Goal: Transaction & Acquisition: Book appointment/travel/reservation

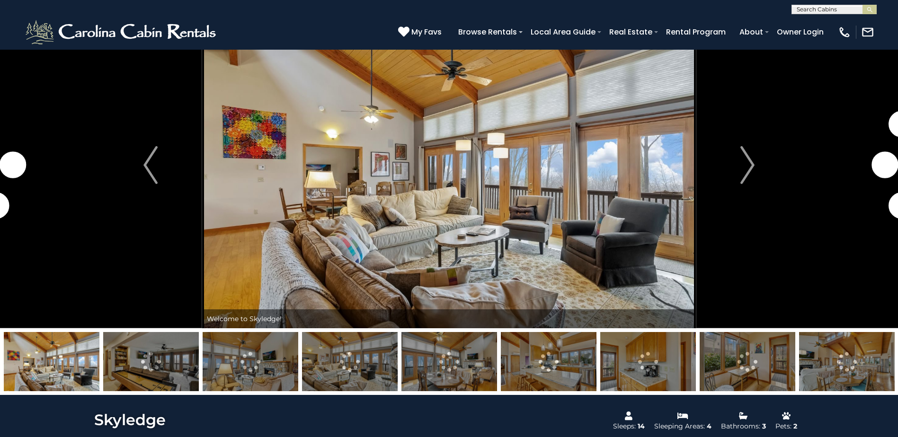
click at [170, 361] on img at bounding box center [151, 361] width 96 height 59
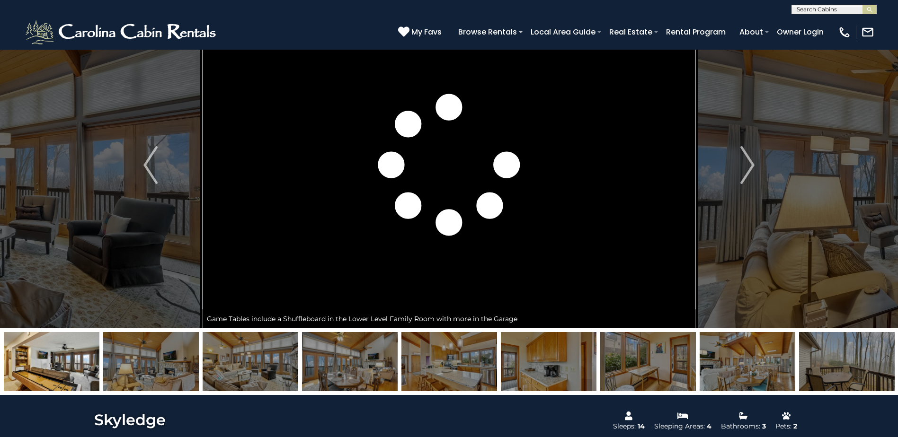
click at [81, 361] on img at bounding box center [52, 361] width 96 height 59
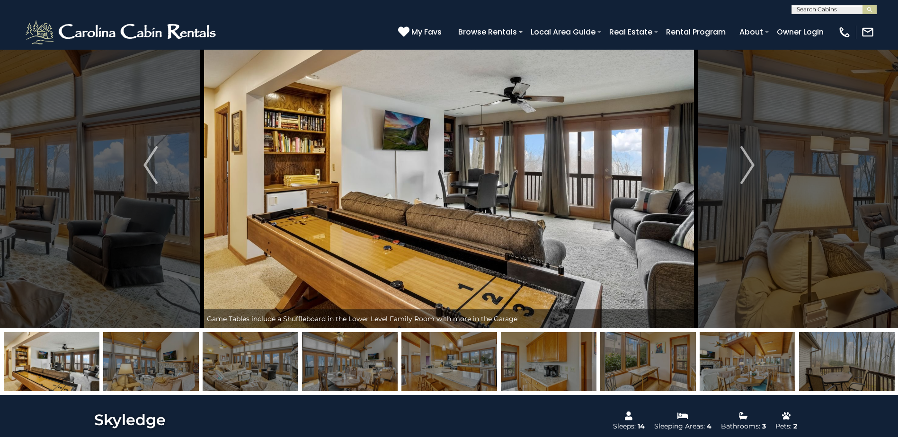
click at [442, 361] on img at bounding box center [449, 361] width 96 height 59
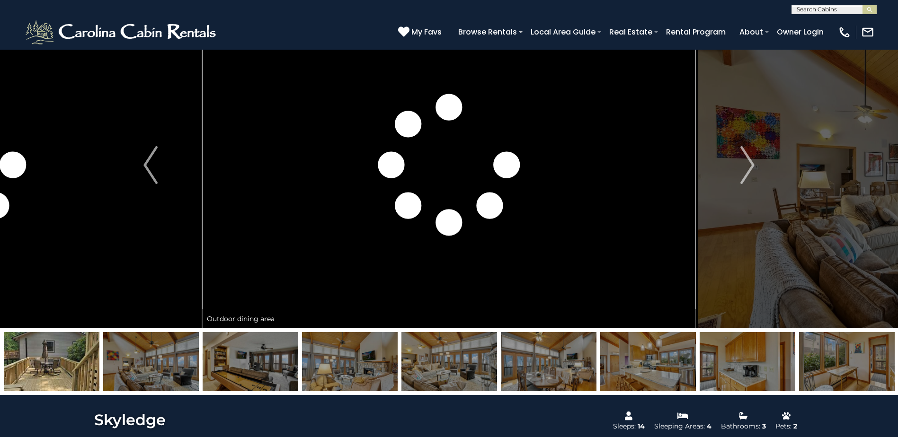
click at [317, 368] on img at bounding box center [350, 361] width 96 height 59
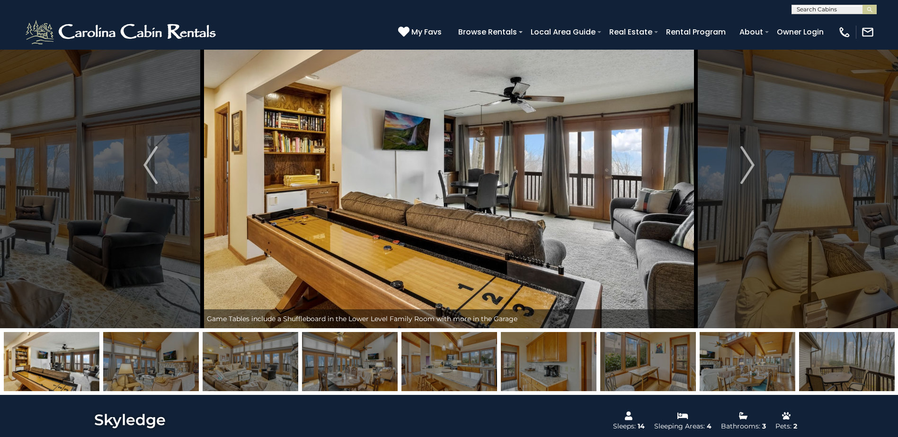
click at [317, 369] on img at bounding box center [350, 361] width 96 height 59
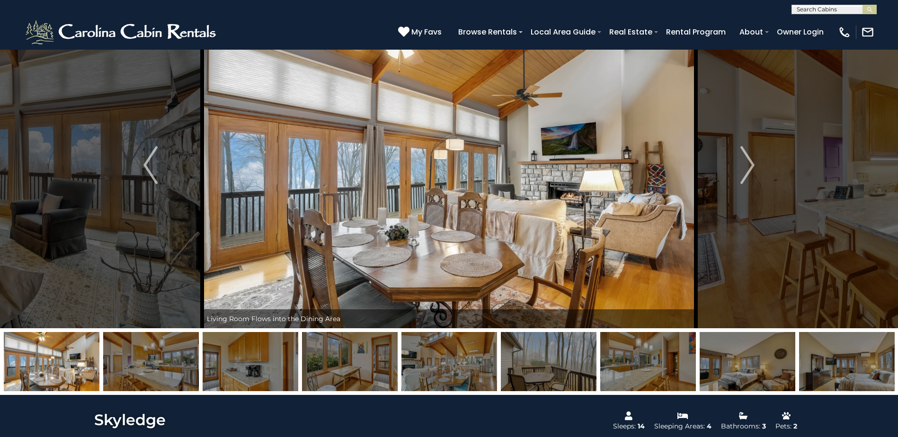
click at [227, 364] on img at bounding box center [251, 361] width 96 height 59
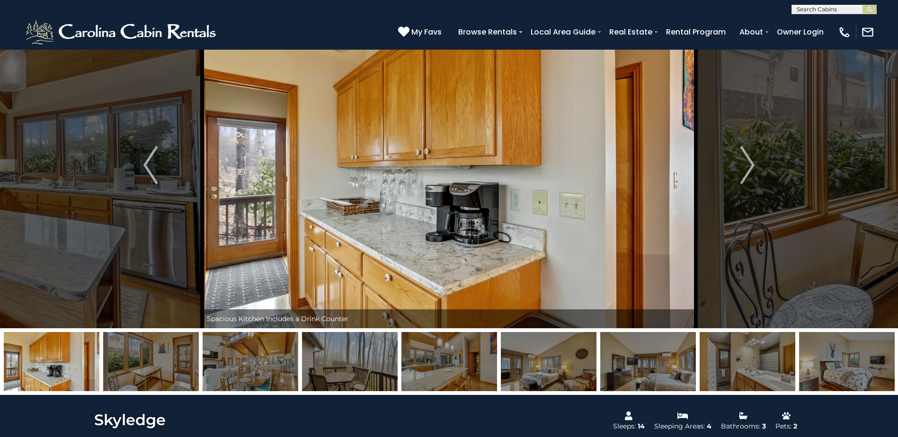
click at [241, 361] on img at bounding box center [251, 361] width 96 height 59
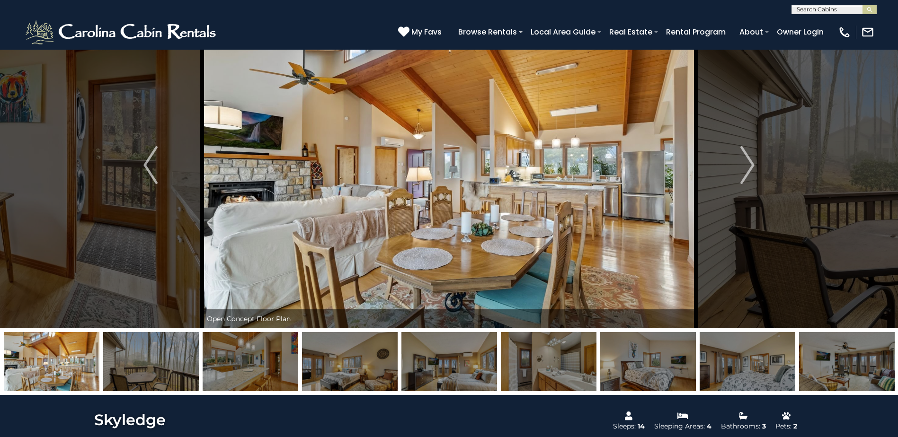
click at [356, 353] on img at bounding box center [350, 361] width 96 height 59
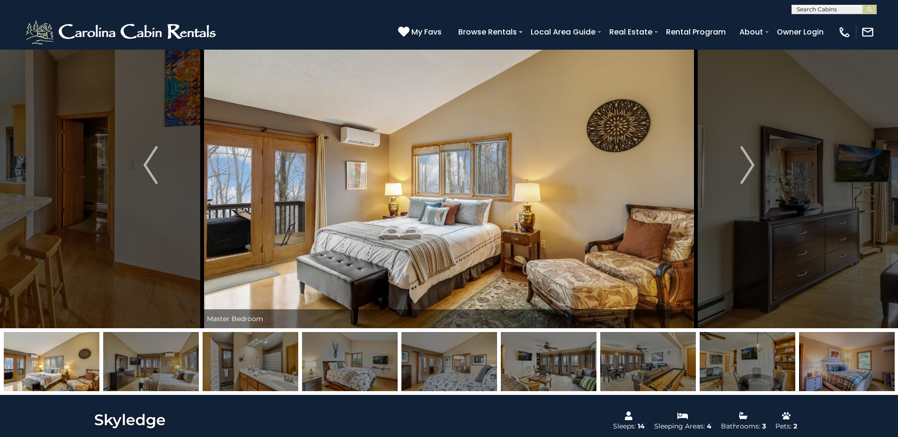
click at [270, 365] on img at bounding box center [251, 361] width 96 height 59
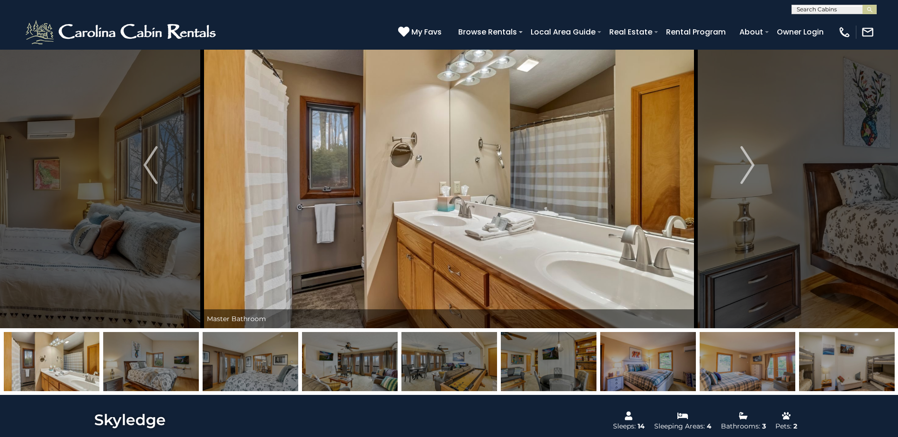
click at [251, 364] on img at bounding box center [251, 361] width 96 height 59
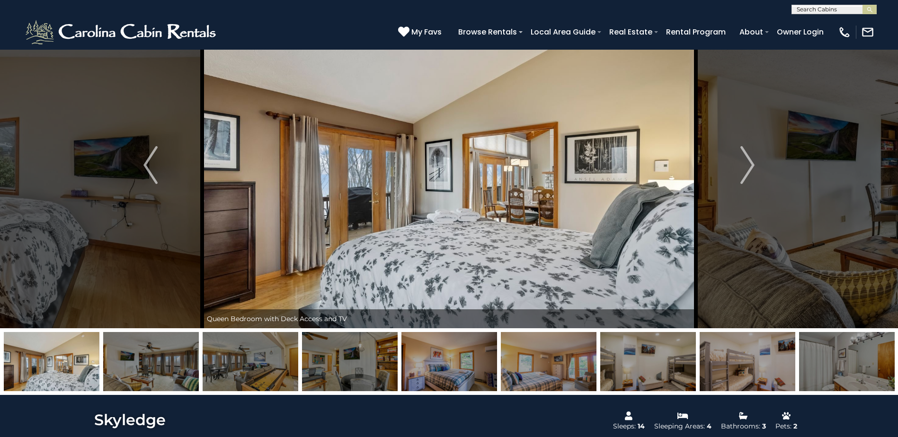
click at [251, 364] on img at bounding box center [251, 361] width 96 height 59
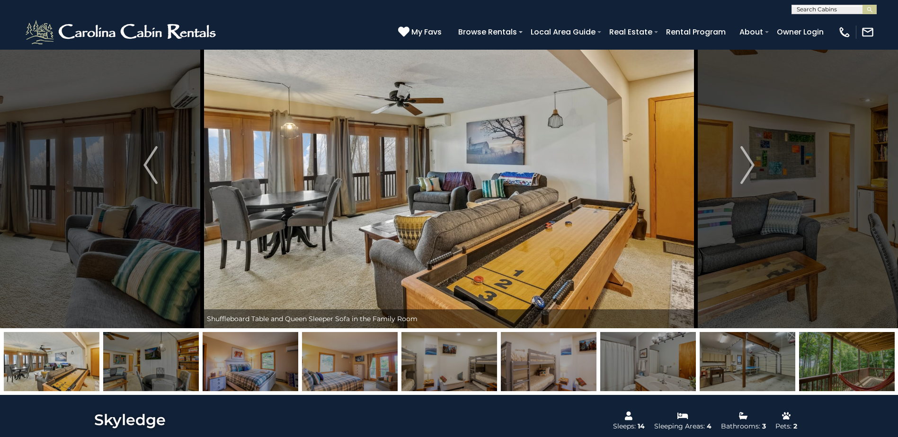
click at [261, 366] on img at bounding box center [251, 361] width 96 height 59
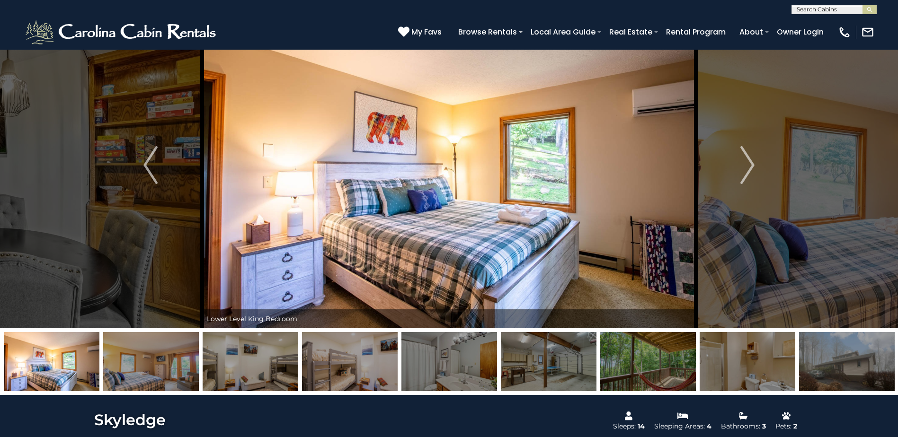
click at [348, 352] on img at bounding box center [350, 361] width 96 height 59
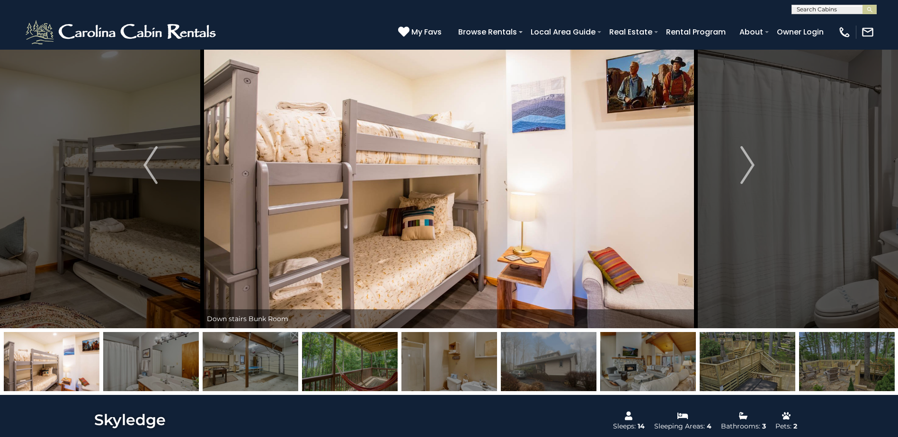
click at [375, 355] on img at bounding box center [350, 361] width 96 height 59
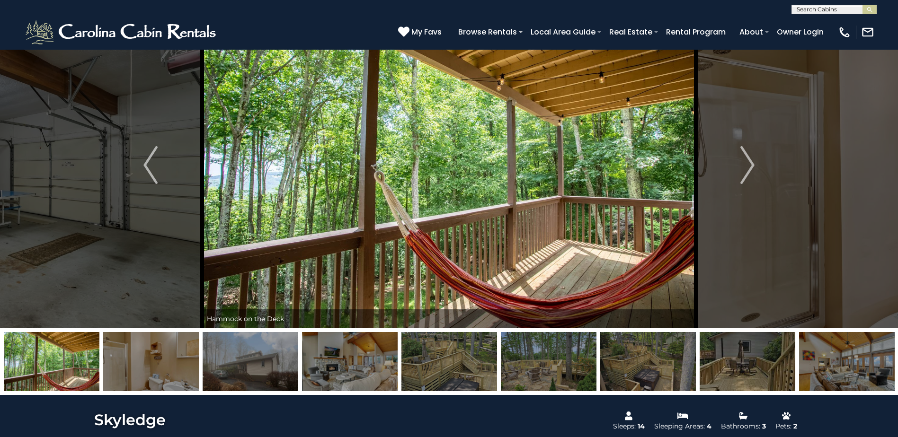
click at [161, 363] on img at bounding box center [151, 361] width 96 height 59
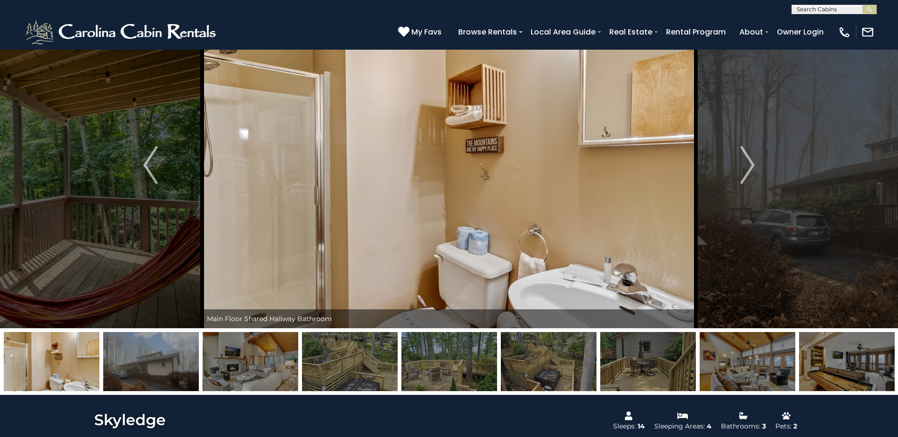
click at [182, 367] on img at bounding box center [151, 361] width 96 height 59
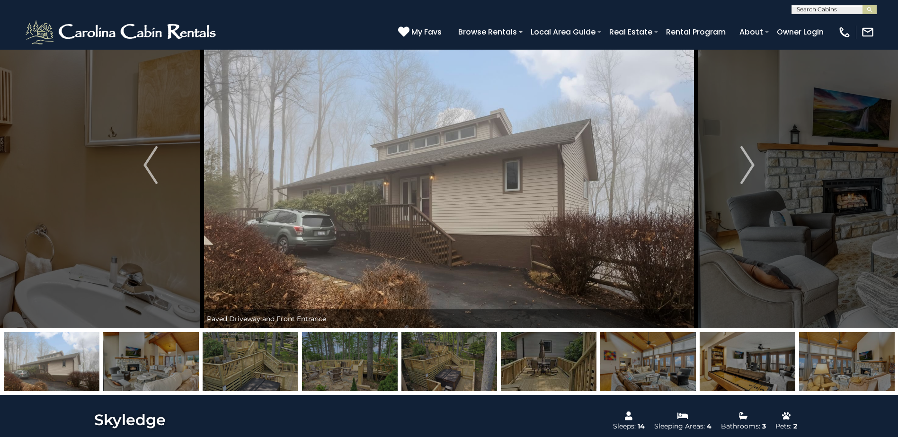
click at [244, 367] on img at bounding box center [251, 361] width 96 height 59
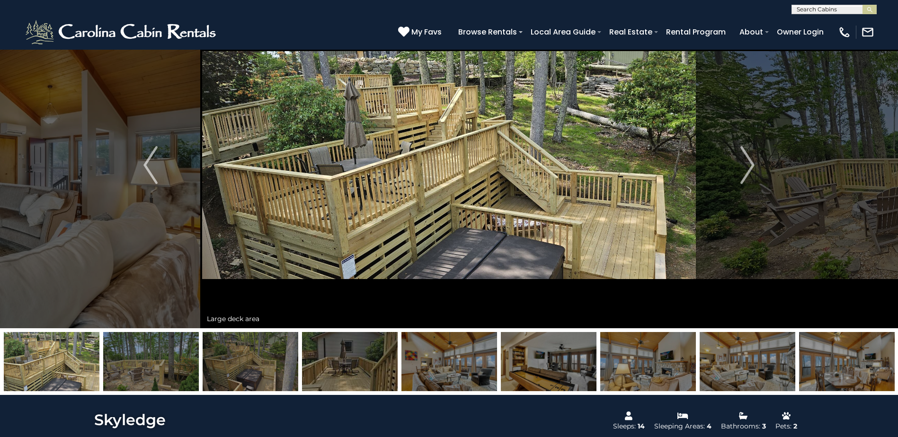
click at [271, 361] on img at bounding box center [251, 361] width 96 height 59
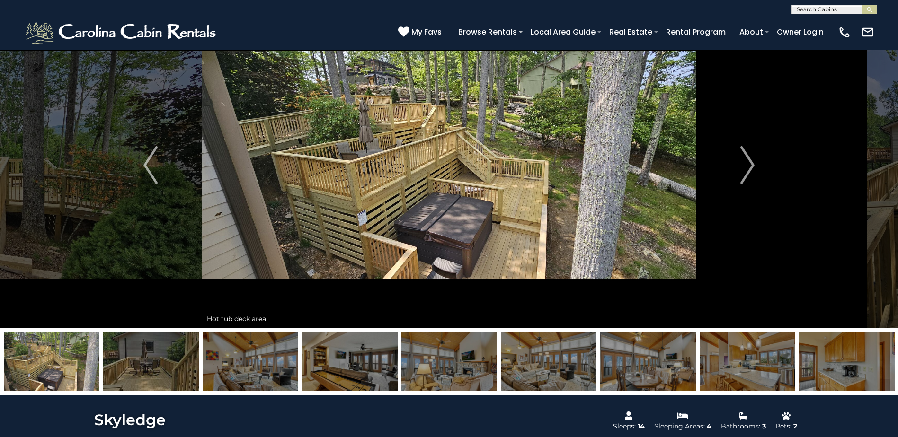
click at [181, 358] on img at bounding box center [151, 361] width 96 height 59
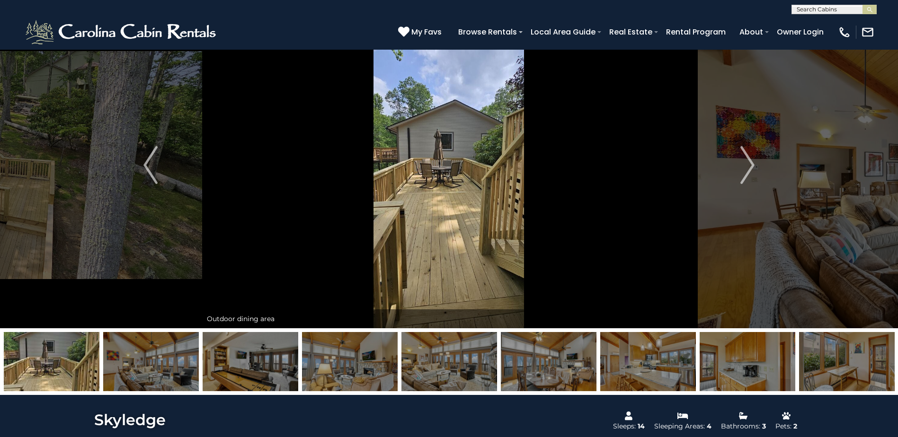
click at [180, 359] on img at bounding box center [151, 361] width 96 height 59
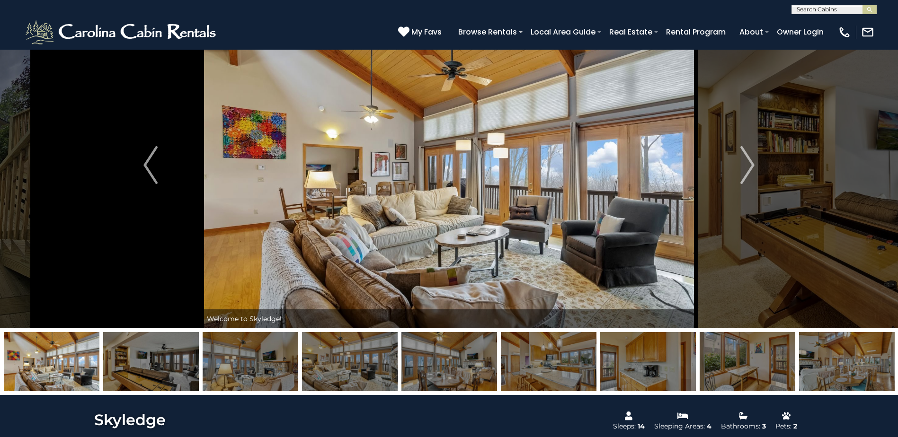
click at [240, 360] on img at bounding box center [251, 361] width 96 height 59
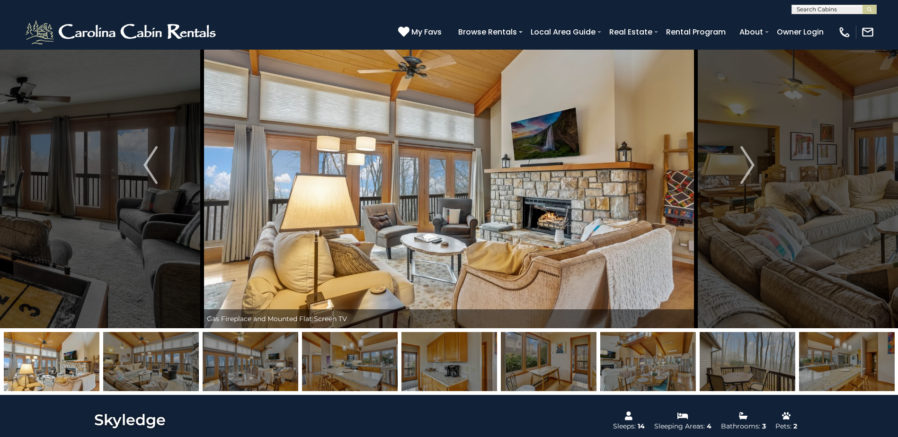
click at [267, 363] on img at bounding box center [251, 361] width 96 height 59
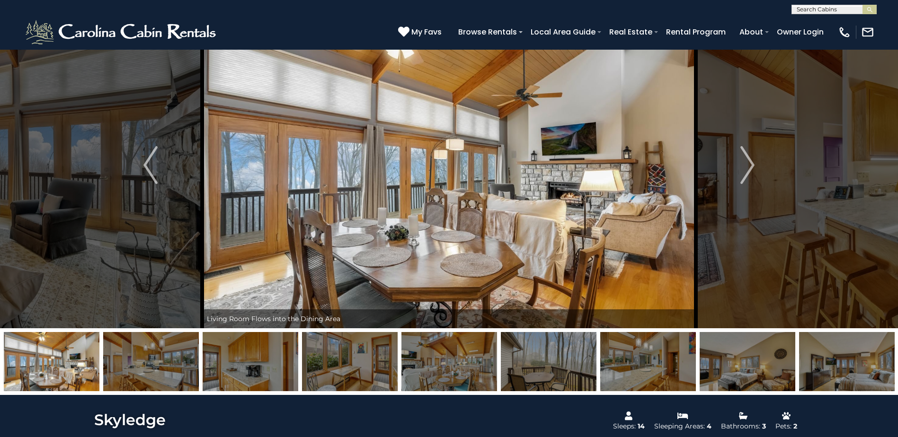
click at [268, 354] on img at bounding box center [251, 361] width 96 height 59
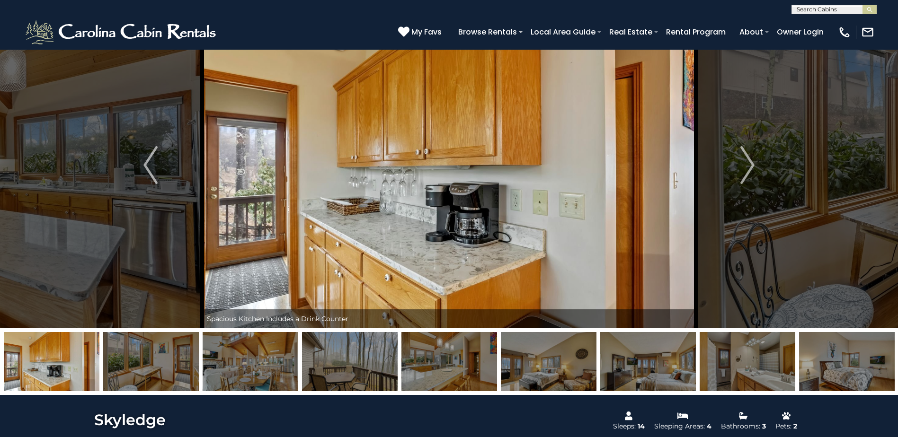
click at [277, 379] on img at bounding box center [251, 361] width 96 height 59
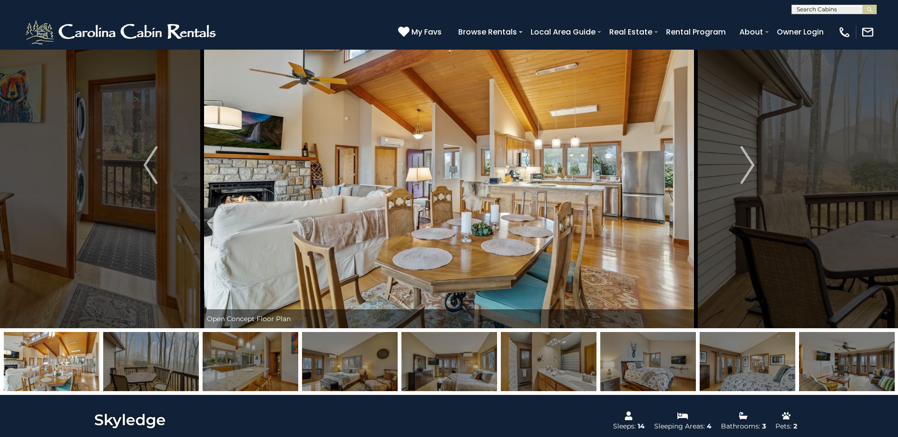
click at [267, 373] on img at bounding box center [251, 361] width 96 height 59
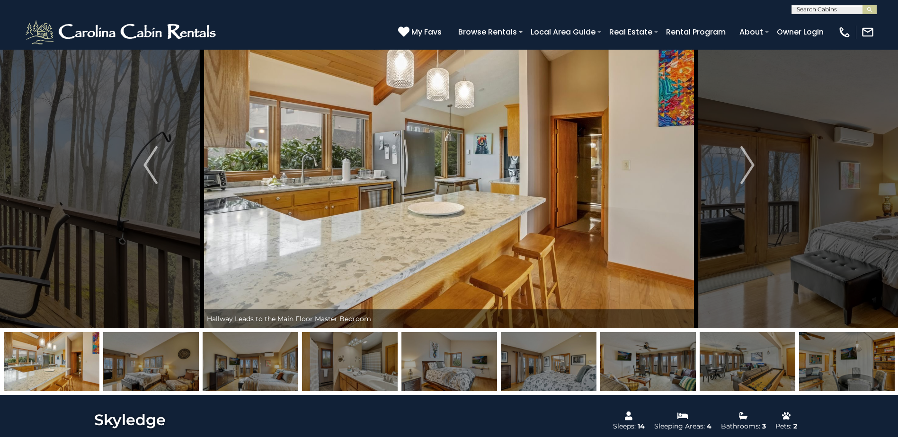
click at [267, 373] on img at bounding box center [251, 361] width 96 height 59
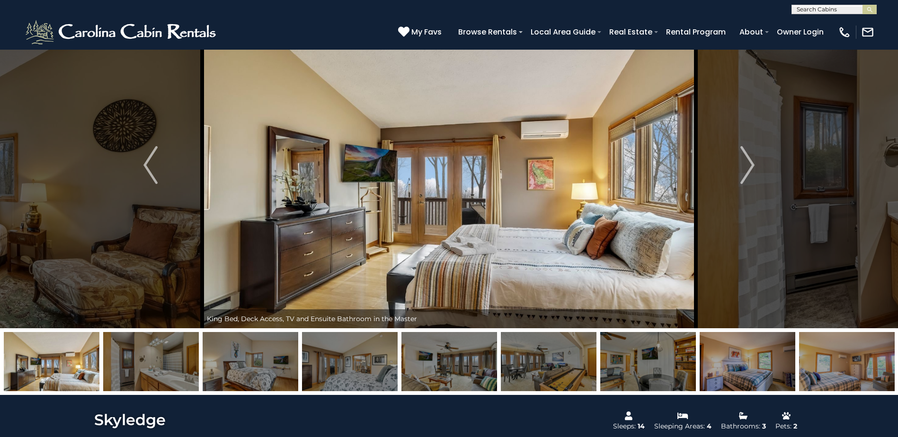
click at [267, 373] on img at bounding box center [251, 361] width 96 height 59
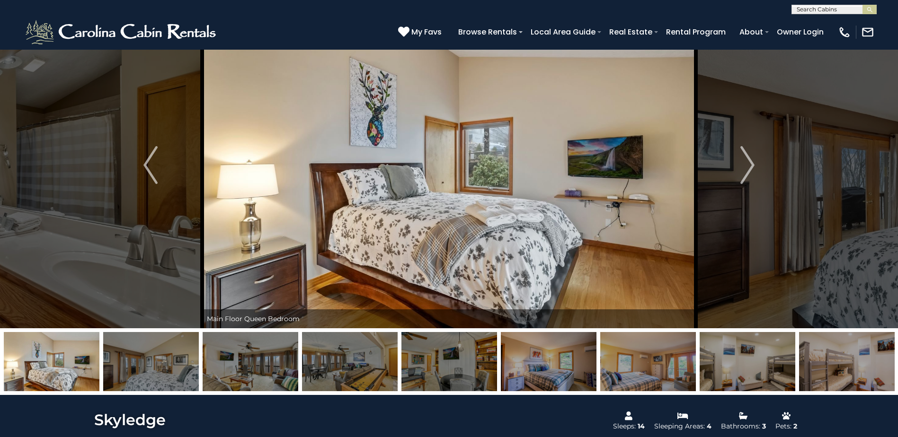
click at [267, 373] on img at bounding box center [251, 361] width 96 height 59
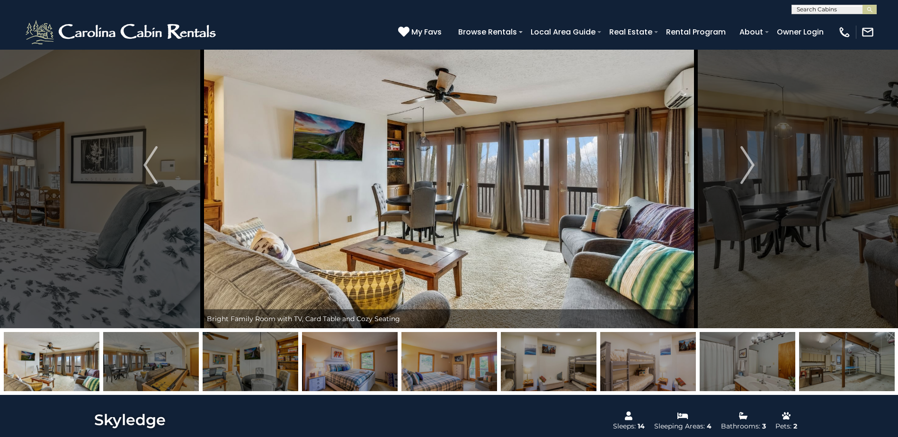
click at [400, 145] on img at bounding box center [448, 165] width 493 height 326
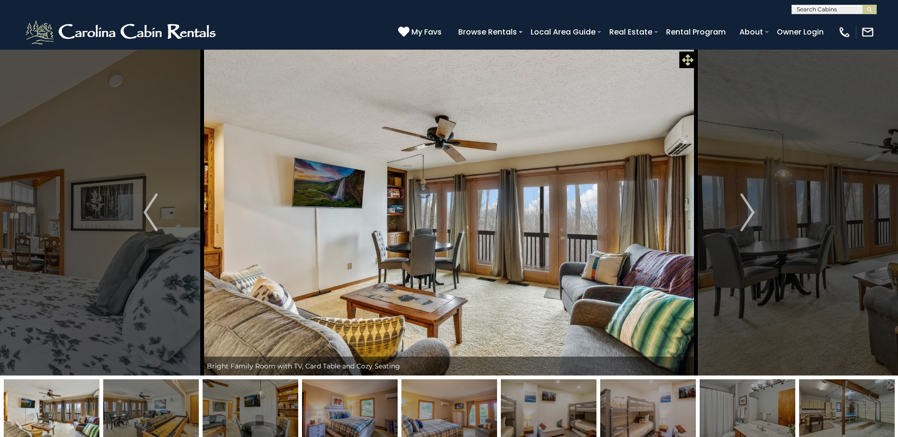
click at [687, 59] on icon at bounding box center [687, 59] width 11 height 11
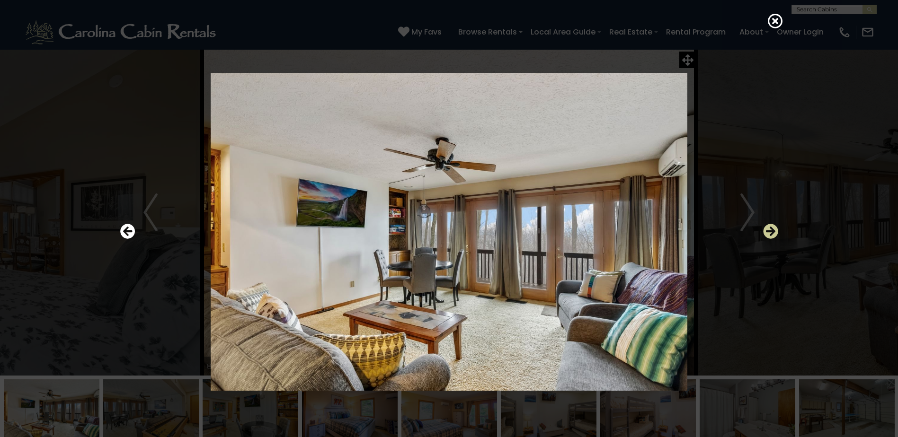
click at [767, 231] on icon "Next" at bounding box center [770, 231] width 15 height 15
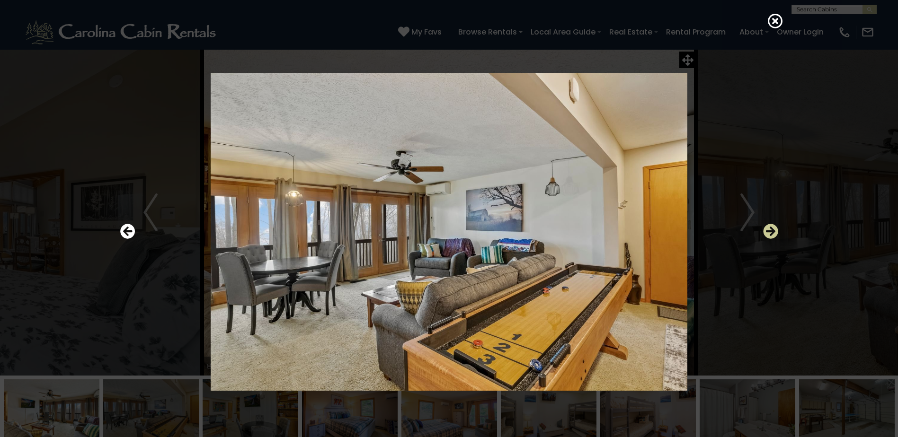
click at [767, 231] on icon "Next" at bounding box center [770, 231] width 15 height 15
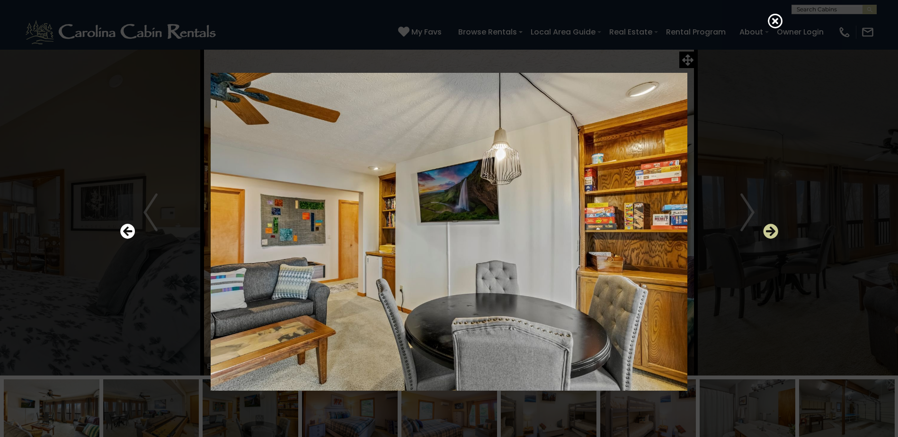
click at [773, 230] on icon "Next" at bounding box center [770, 231] width 15 height 15
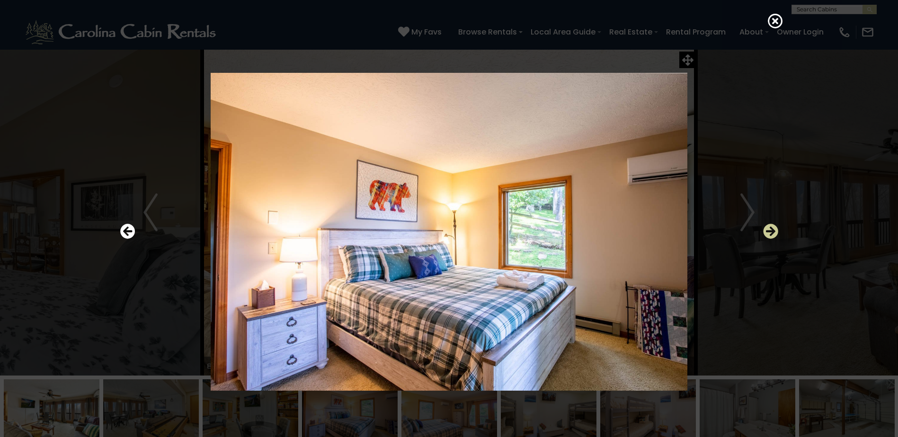
click at [773, 230] on icon "Next" at bounding box center [770, 231] width 15 height 15
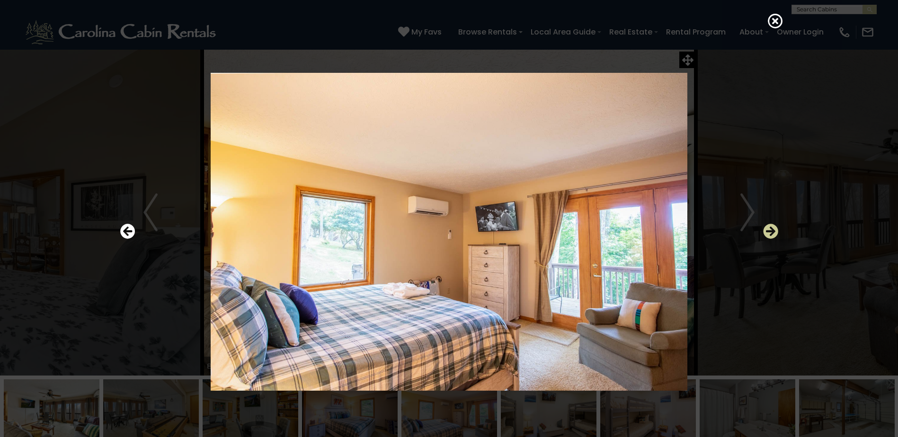
click at [773, 230] on icon "Next" at bounding box center [770, 231] width 15 height 15
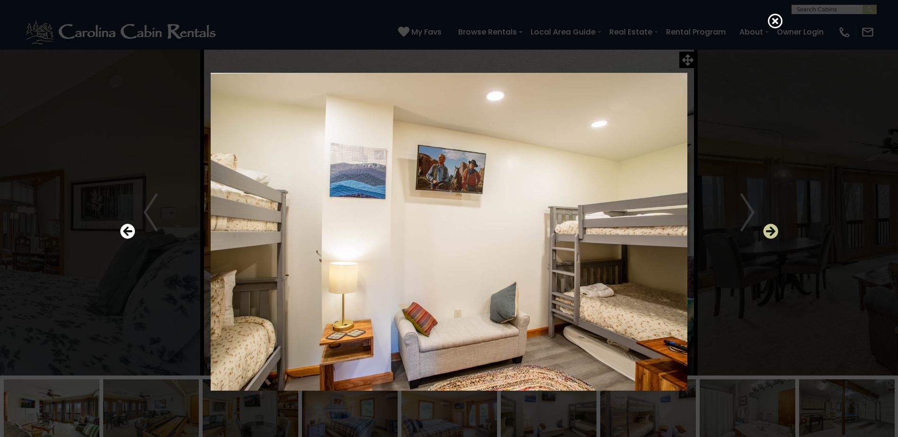
click at [773, 230] on icon "Next" at bounding box center [770, 231] width 15 height 15
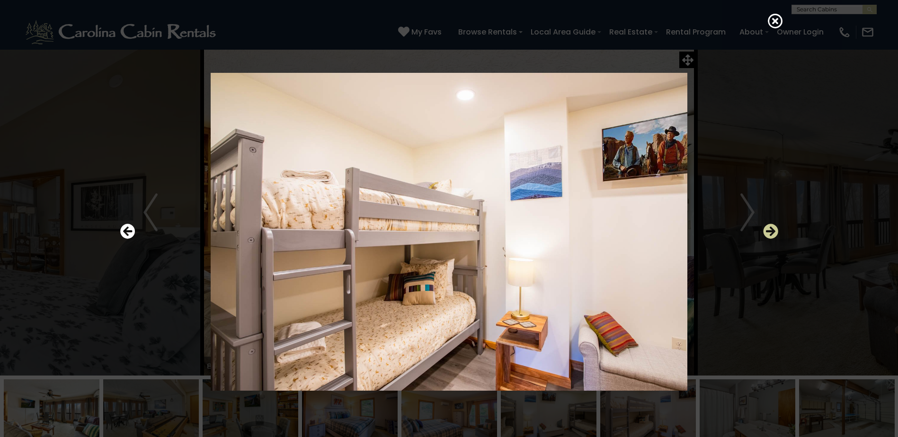
click at [772, 224] on icon "Next" at bounding box center [770, 231] width 15 height 15
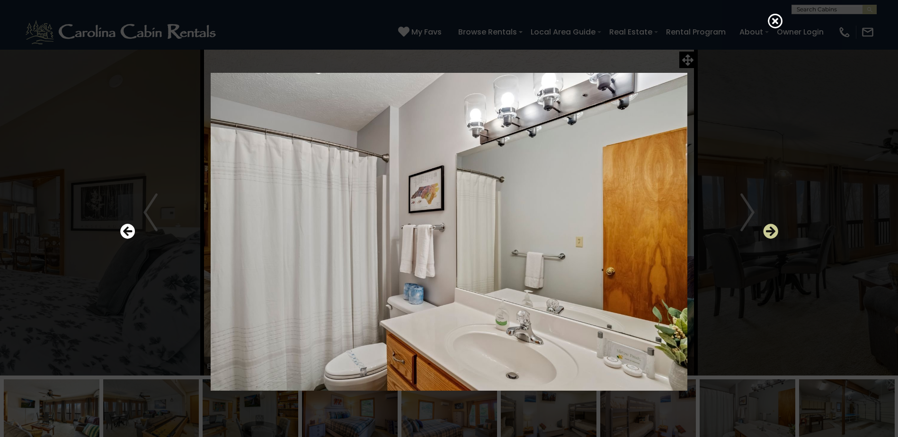
click at [772, 224] on icon "Next" at bounding box center [770, 231] width 15 height 15
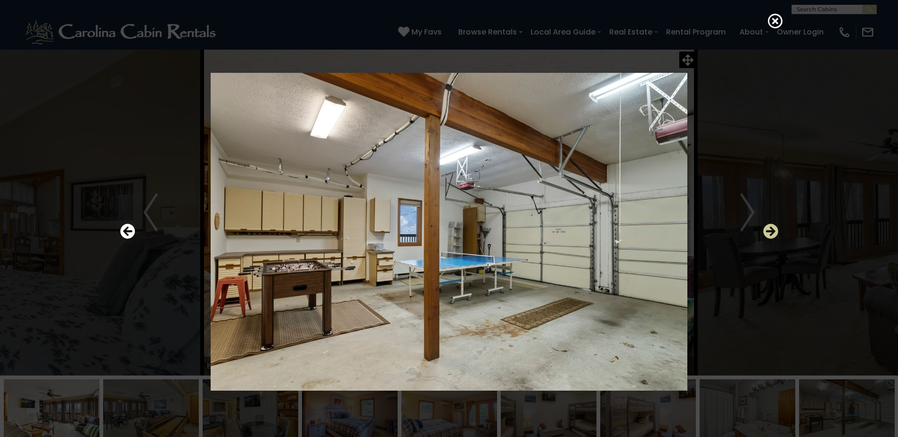
click at [774, 226] on icon "Next" at bounding box center [770, 231] width 15 height 15
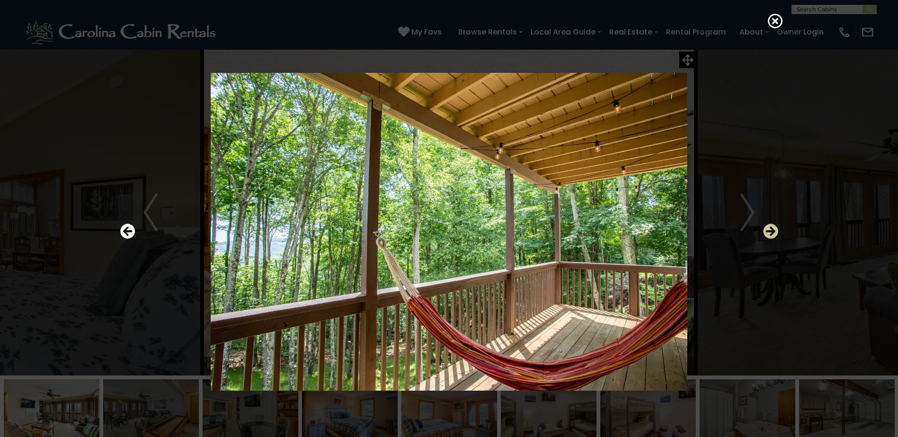
click at [774, 226] on icon "Next" at bounding box center [770, 231] width 15 height 15
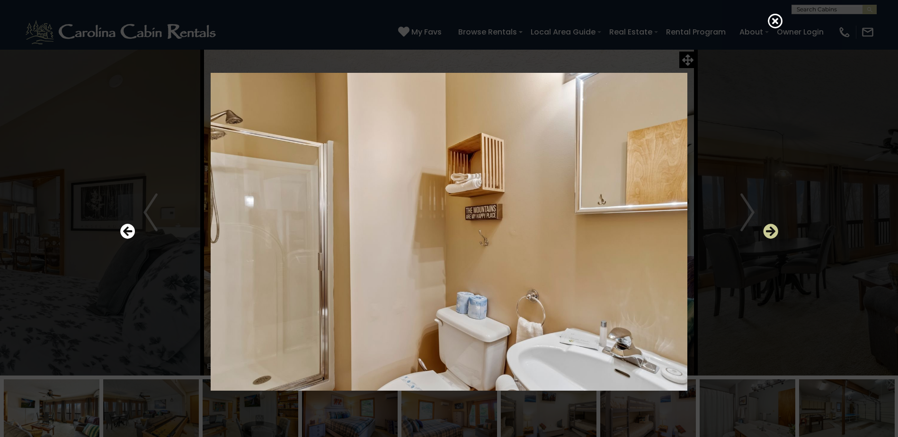
click at [774, 226] on icon "Next" at bounding box center [770, 231] width 15 height 15
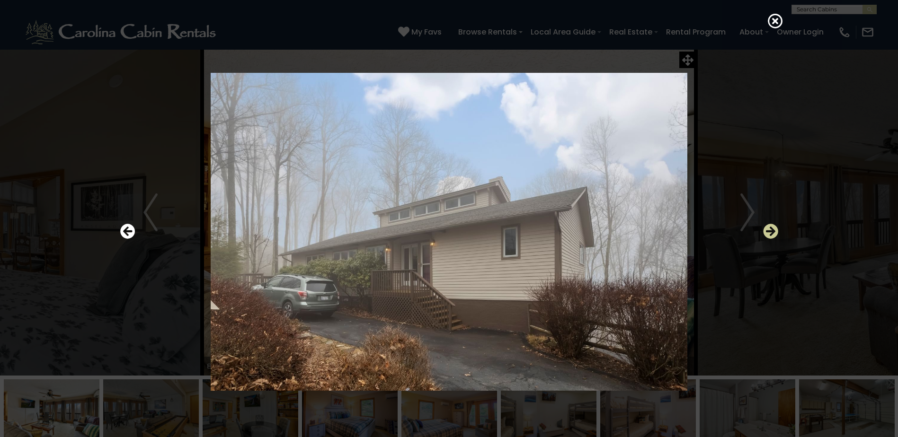
click at [770, 229] on icon "Next" at bounding box center [770, 231] width 15 height 15
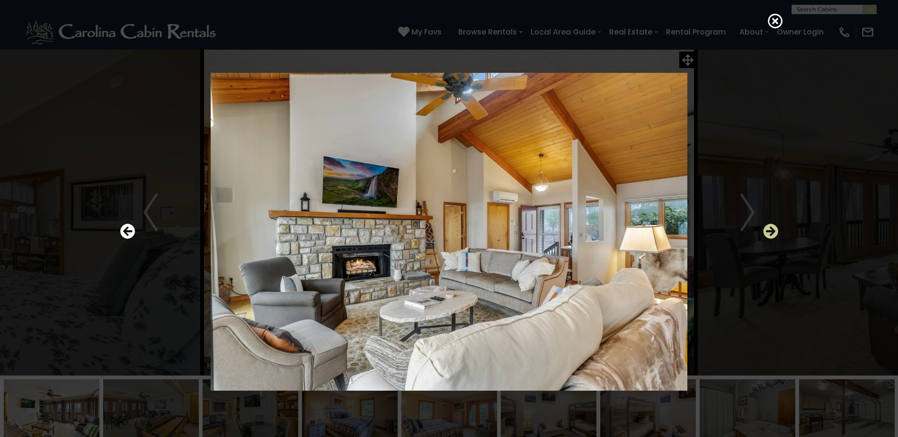
click at [770, 229] on icon "Next" at bounding box center [770, 231] width 15 height 15
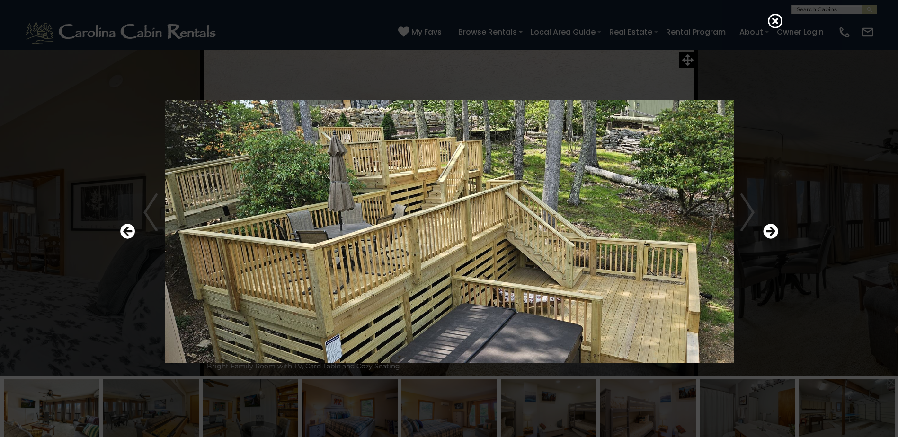
click at [822, 188] on div at bounding box center [449, 218] width 898 height 437
click at [775, 19] on icon at bounding box center [774, 20] width 15 height 15
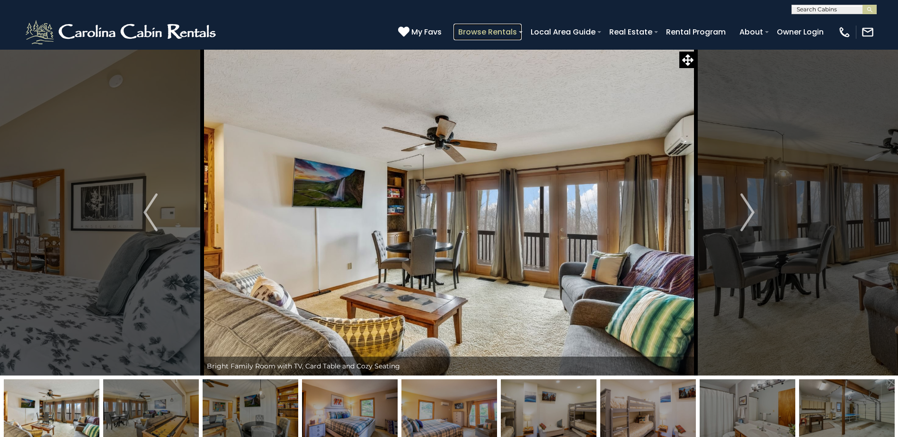
click at [489, 28] on link "Browse Rentals" at bounding box center [487, 32] width 68 height 17
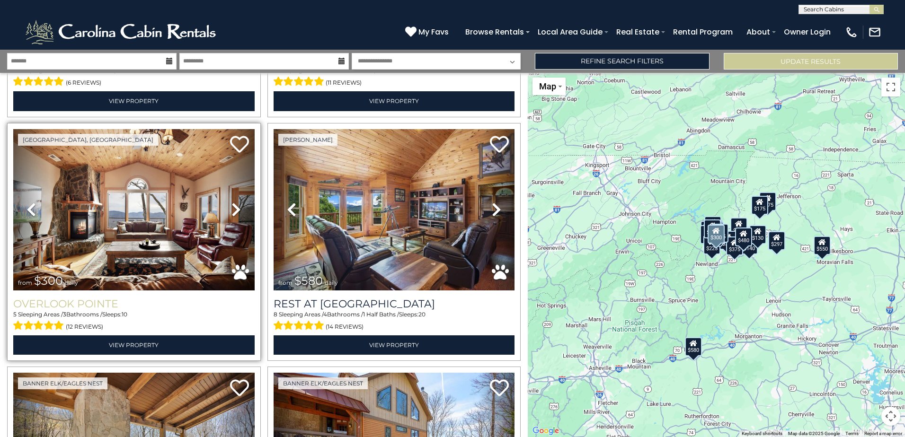
scroll to position [520, 0]
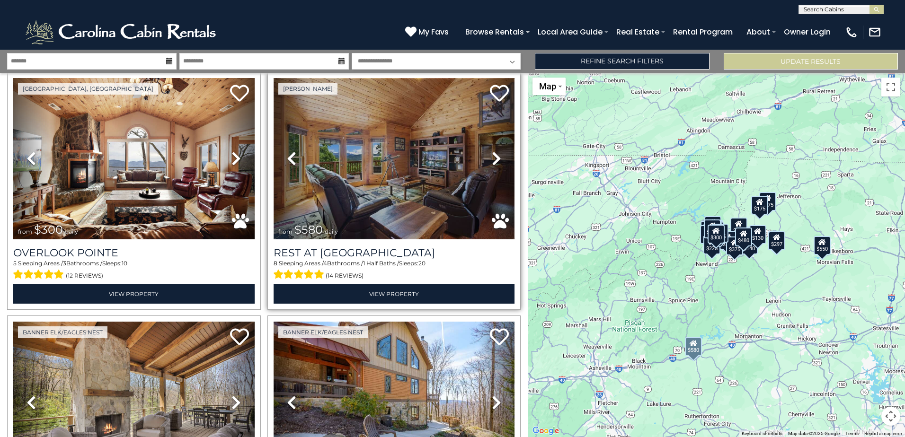
click at [353, 147] on img at bounding box center [393, 158] width 241 height 161
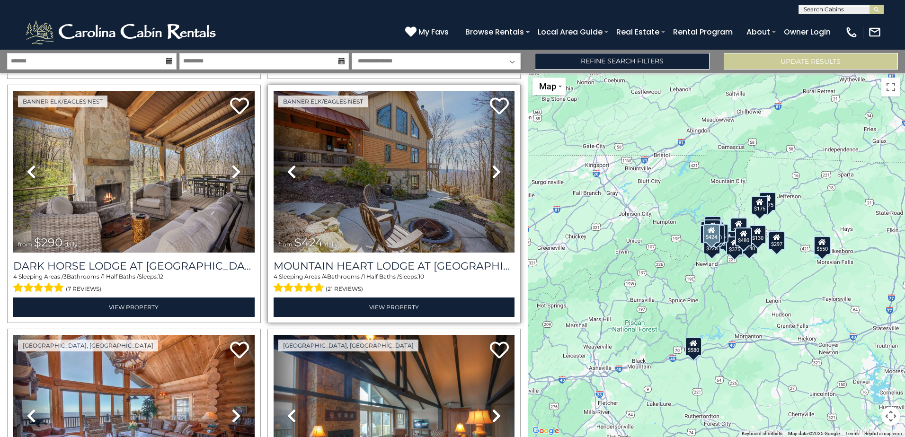
scroll to position [852, 0]
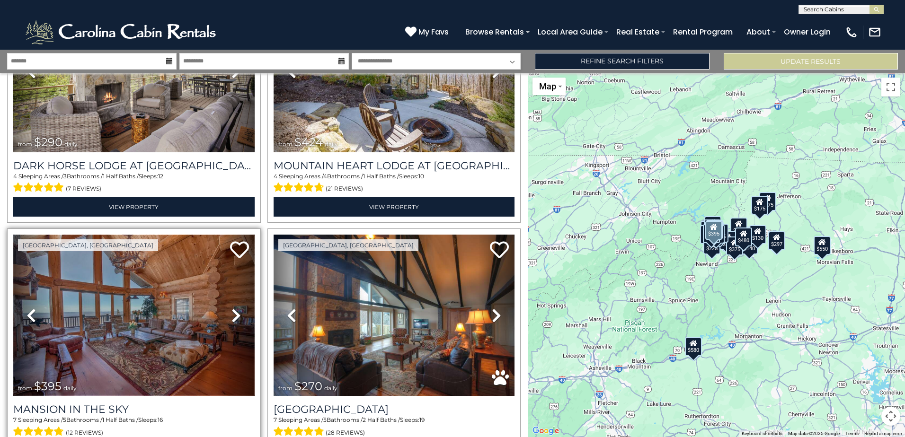
click at [143, 313] on img at bounding box center [133, 315] width 241 height 161
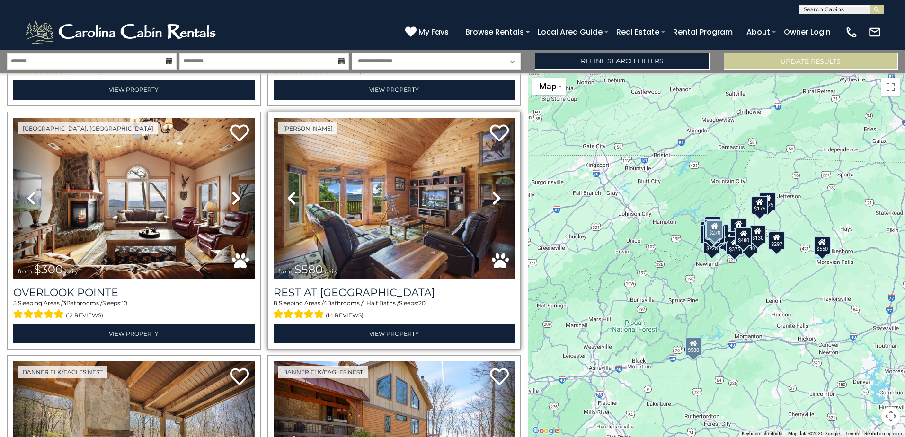
scroll to position [473, 0]
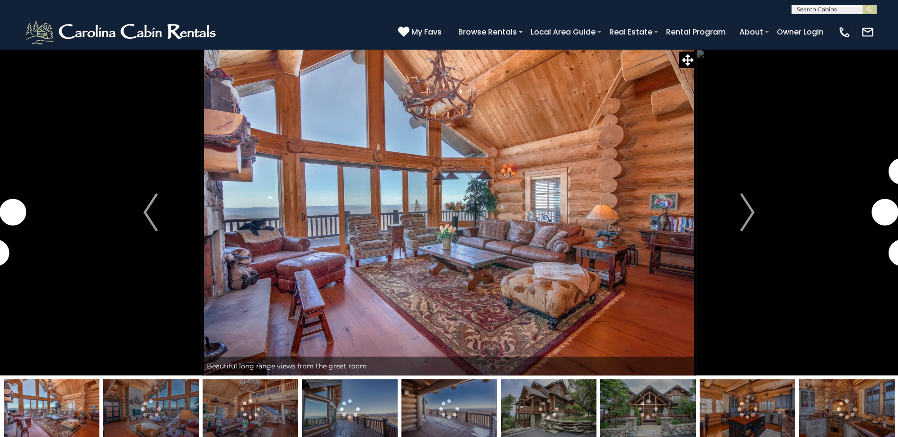
click at [408, 405] on img at bounding box center [449, 408] width 96 height 59
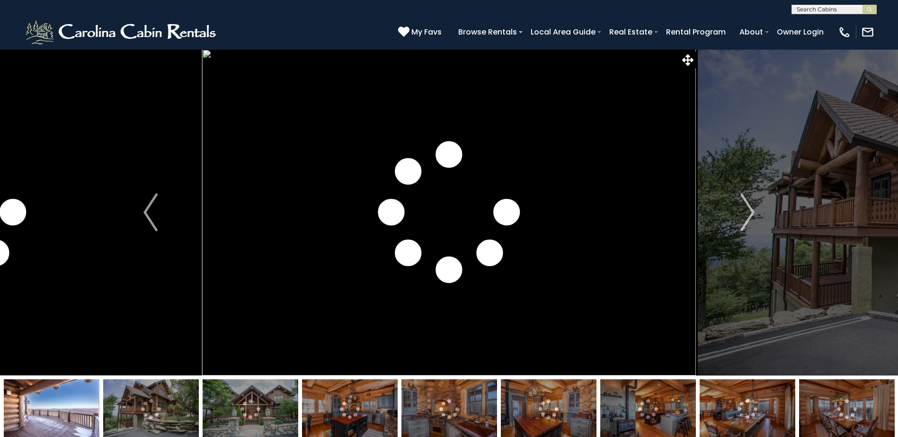
click at [60, 408] on img at bounding box center [52, 408] width 96 height 59
click at [150, 215] on img "Previous" at bounding box center [150, 213] width 14 height 38
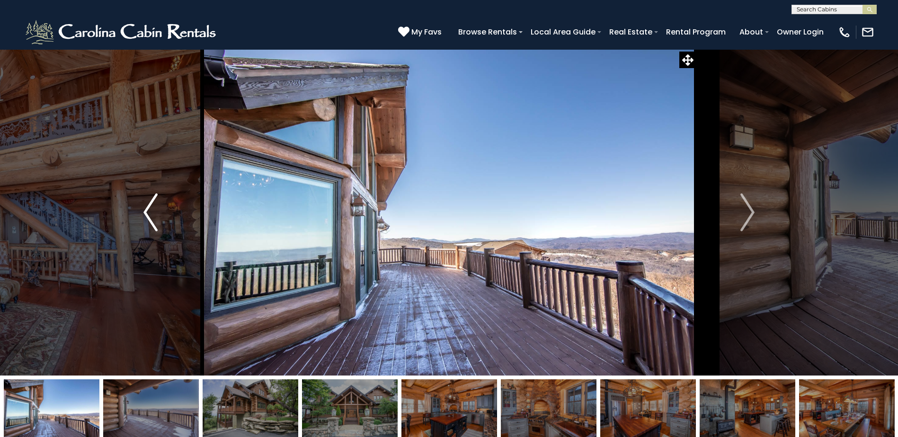
click at [152, 214] on img "Previous" at bounding box center [150, 213] width 14 height 38
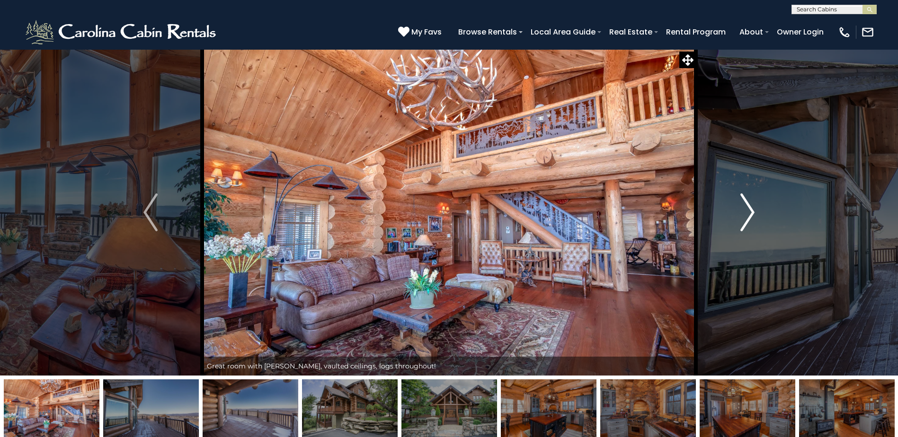
click at [750, 211] on img "Next" at bounding box center [747, 213] width 14 height 38
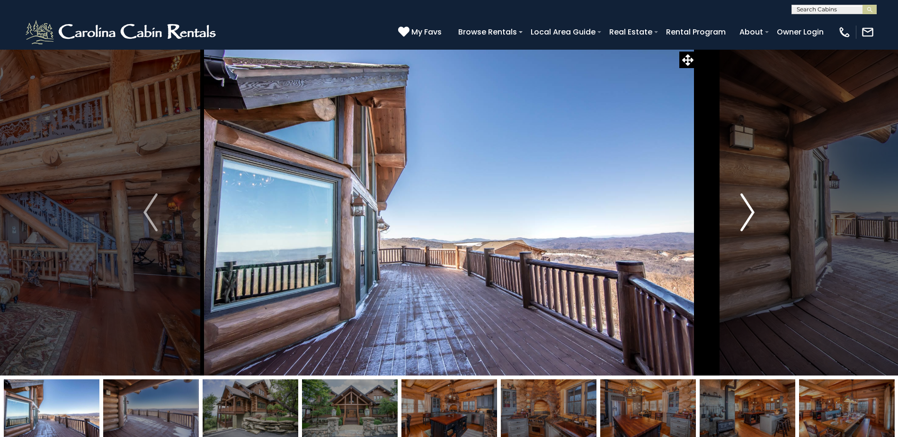
click at [753, 205] on img "Next" at bounding box center [747, 213] width 14 height 38
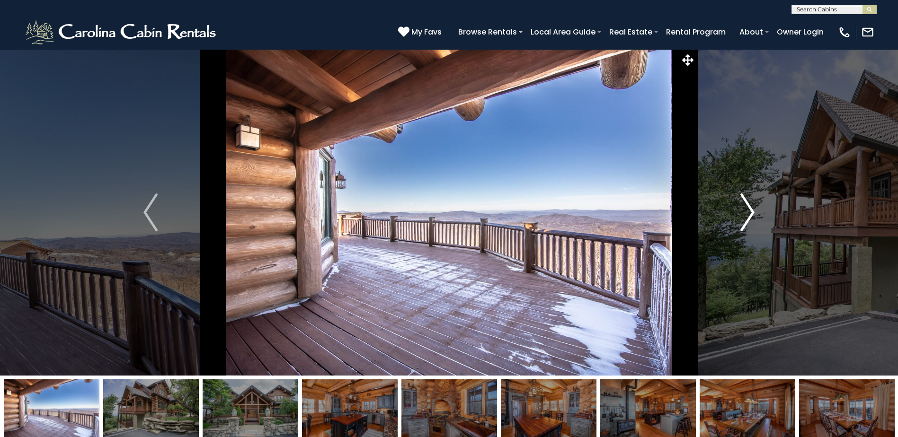
click at [755, 211] on button "Next" at bounding box center [747, 212] width 103 height 326
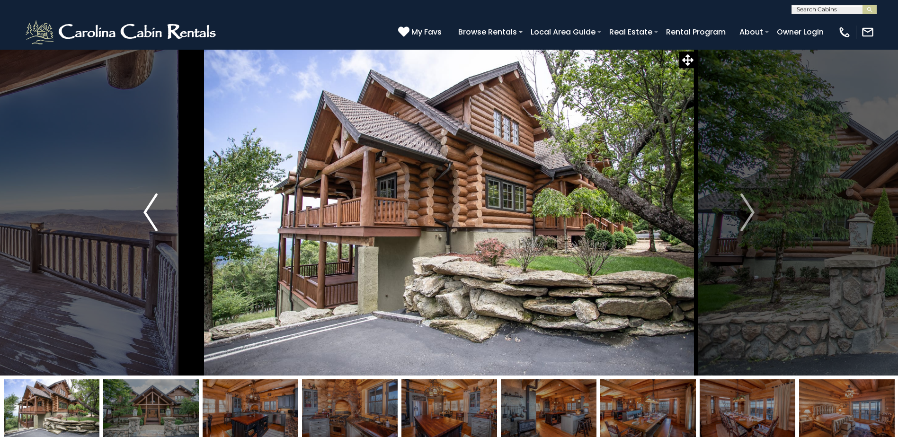
click at [153, 220] on img "Previous" at bounding box center [150, 213] width 14 height 38
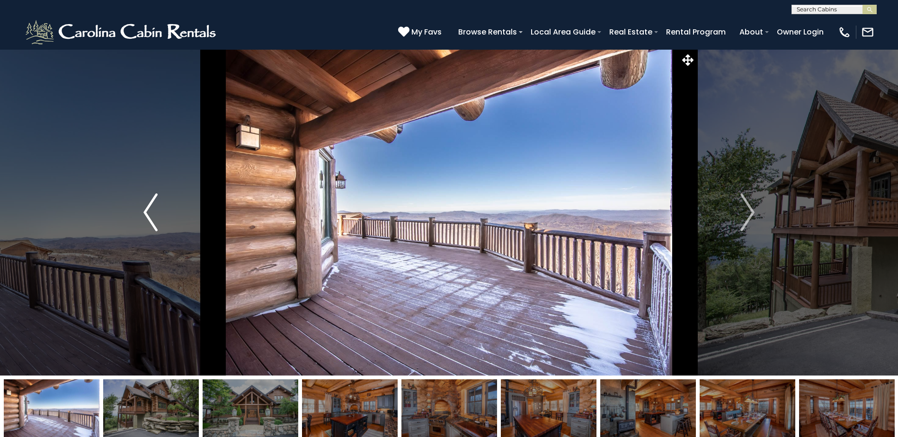
click at [154, 220] on img "Previous" at bounding box center [150, 213] width 14 height 38
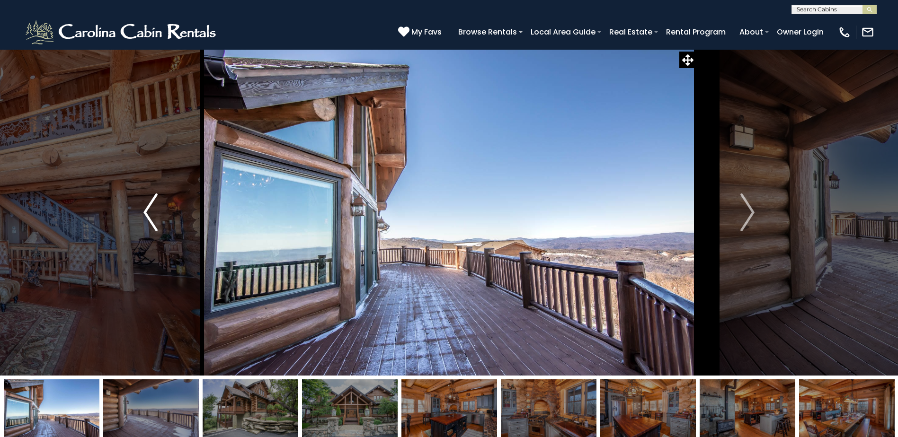
click at [155, 220] on img "Previous" at bounding box center [150, 213] width 14 height 38
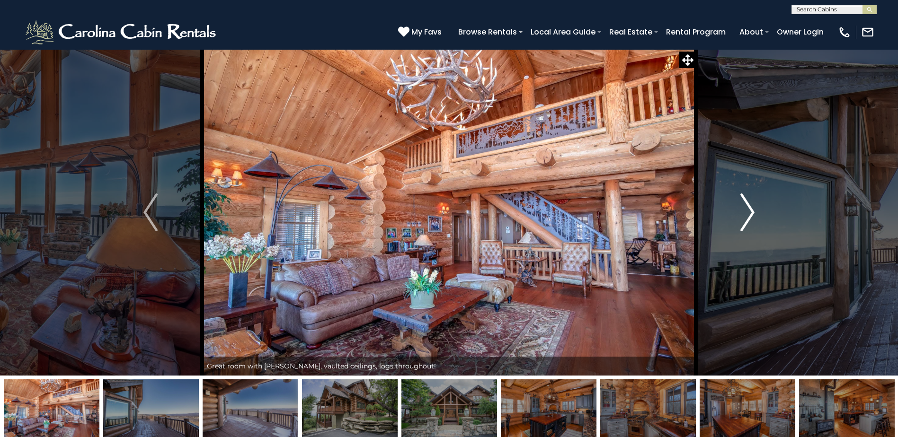
click at [740, 215] on img "Next" at bounding box center [747, 213] width 14 height 38
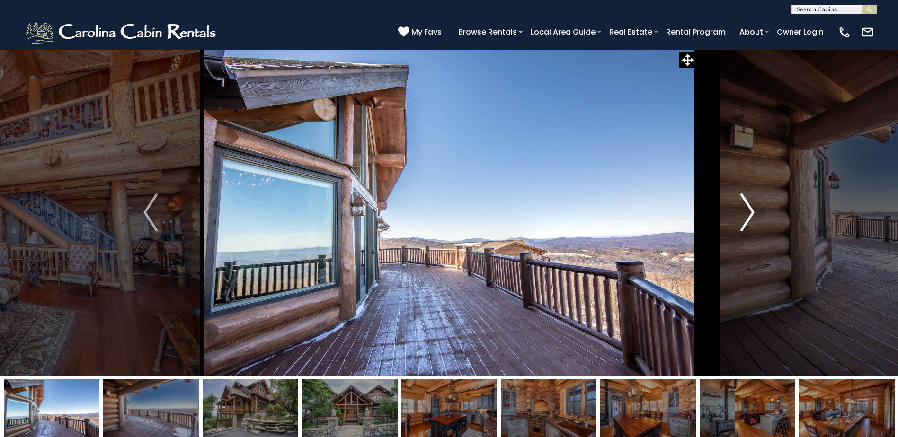
click at [740, 215] on img "Next" at bounding box center [747, 213] width 14 height 38
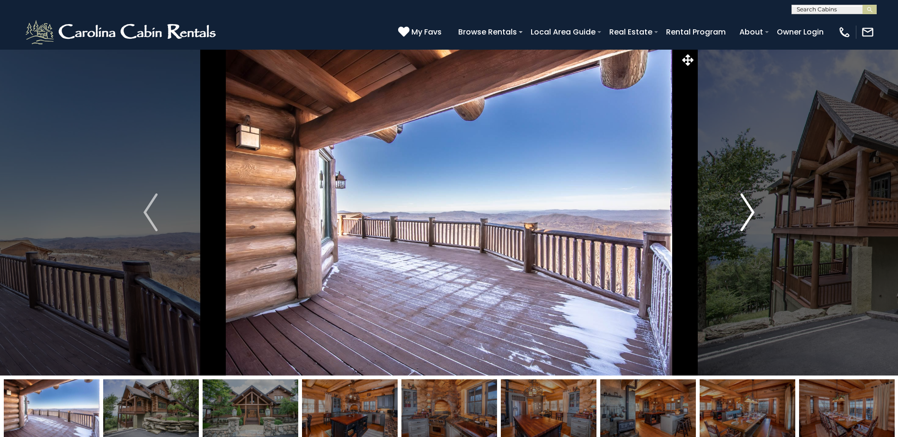
click at [740, 215] on img "Next" at bounding box center [747, 213] width 14 height 38
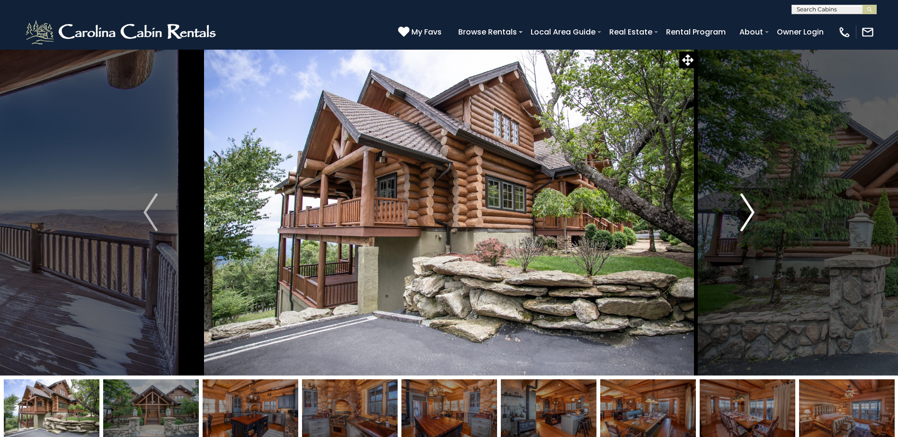
click at [740, 215] on img "Next" at bounding box center [747, 213] width 14 height 38
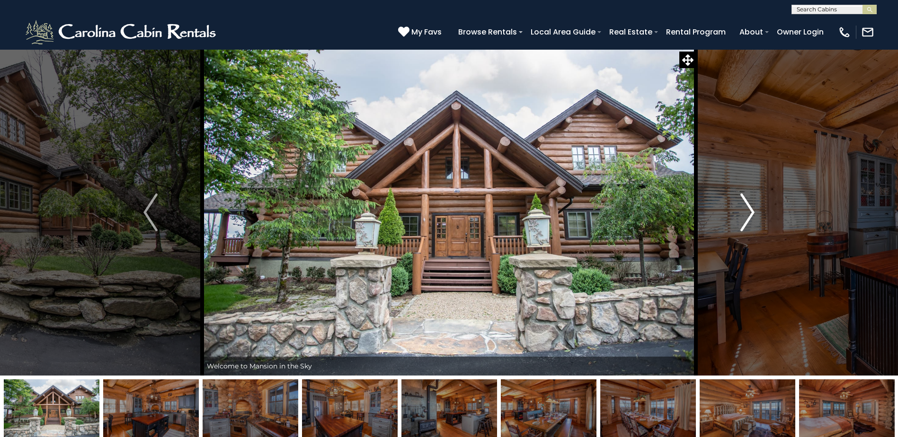
click at [740, 215] on img "Next" at bounding box center [747, 213] width 14 height 38
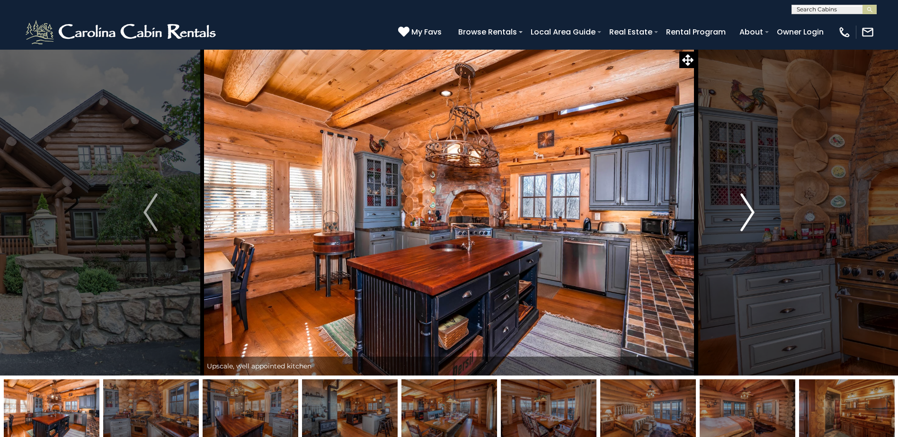
click at [740, 215] on img "Next" at bounding box center [747, 213] width 14 height 38
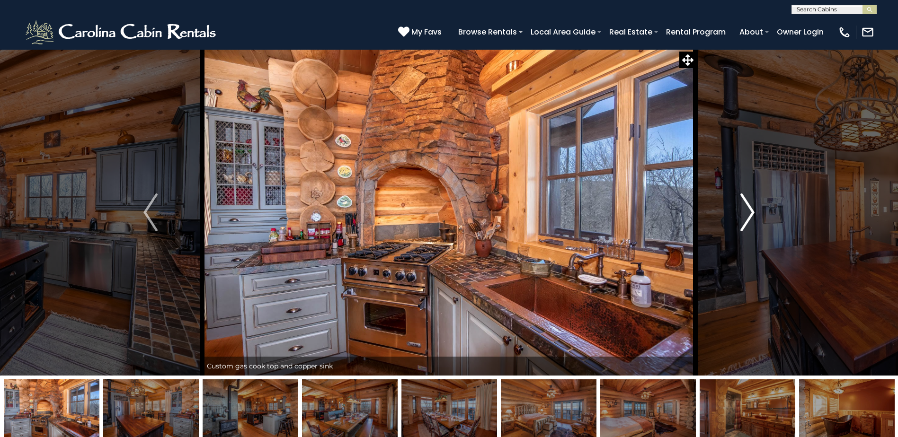
click at [740, 215] on img "Next" at bounding box center [747, 213] width 14 height 38
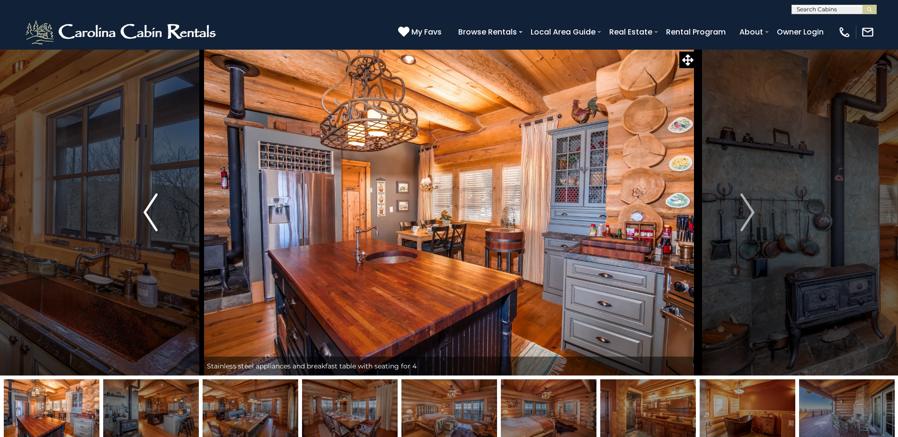
click at [148, 214] on img "Previous" at bounding box center [150, 213] width 14 height 38
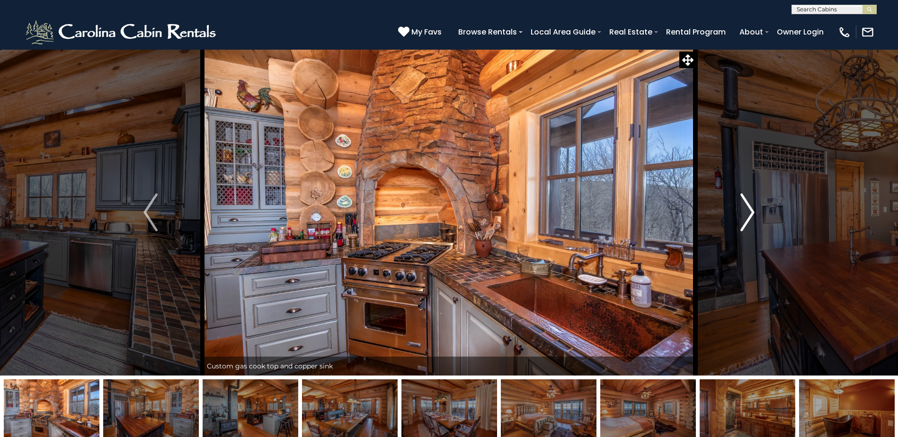
click at [755, 209] on button "Next" at bounding box center [747, 212] width 103 height 326
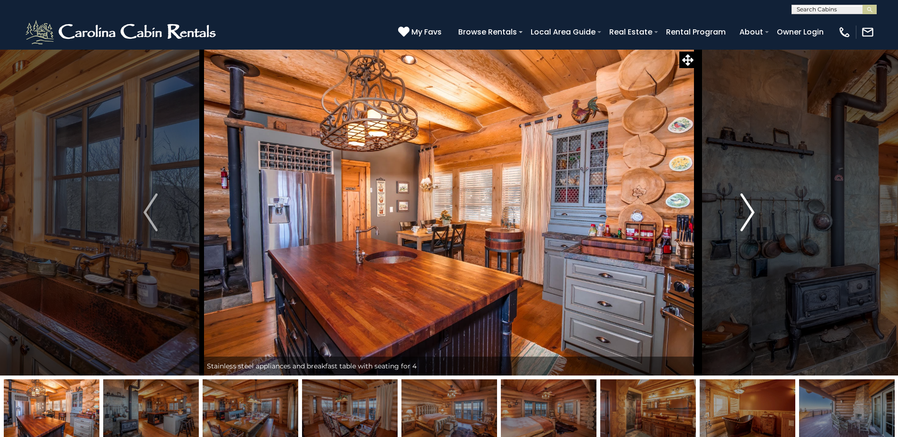
click at [748, 218] on img "Next" at bounding box center [747, 213] width 14 height 38
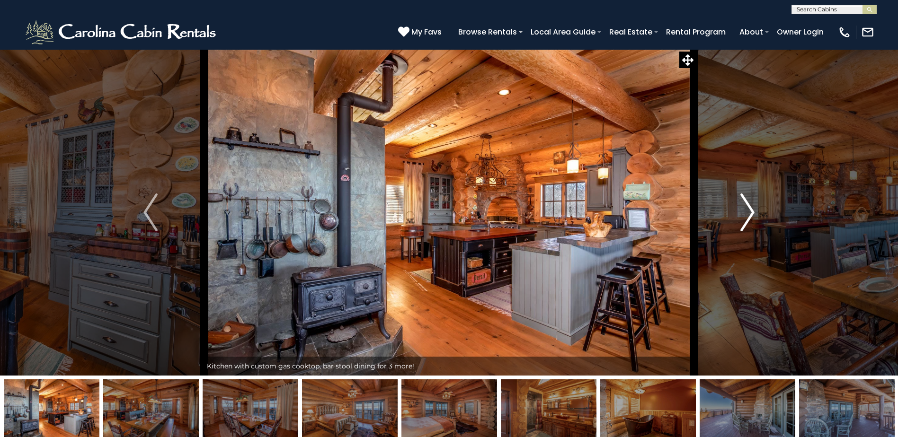
click at [746, 217] on img "Next" at bounding box center [747, 213] width 14 height 38
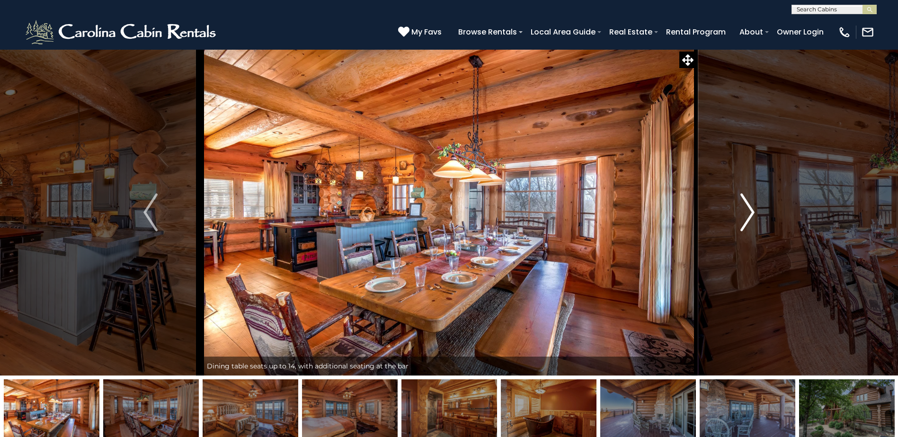
click at [749, 217] on img "Next" at bounding box center [747, 213] width 14 height 38
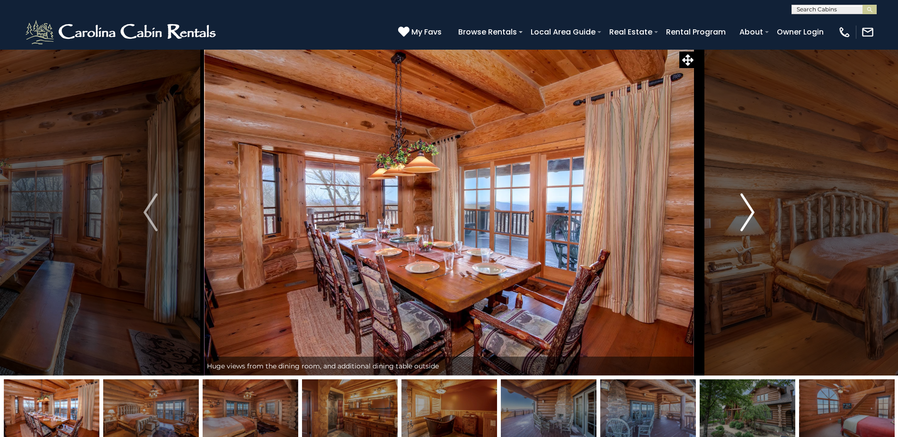
click at [749, 217] on img "Next" at bounding box center [747, 213] width 14 height 38
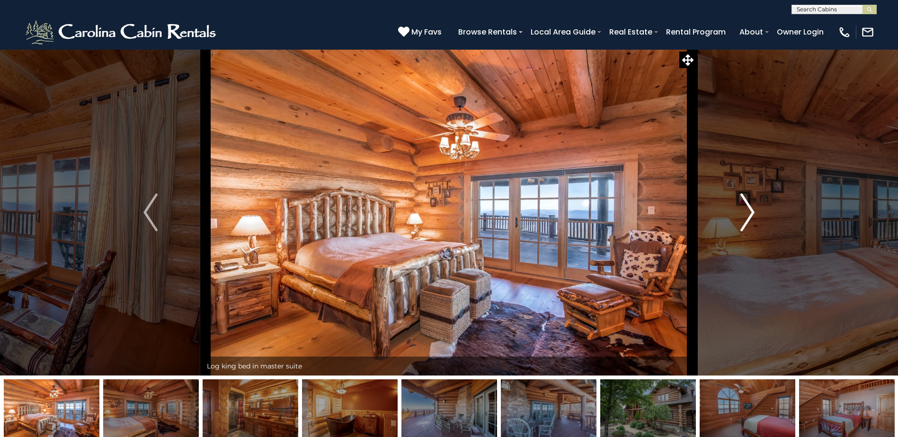
click at [749, 217] on img "Next" at bounding box center [747, 213] width 14 height 38
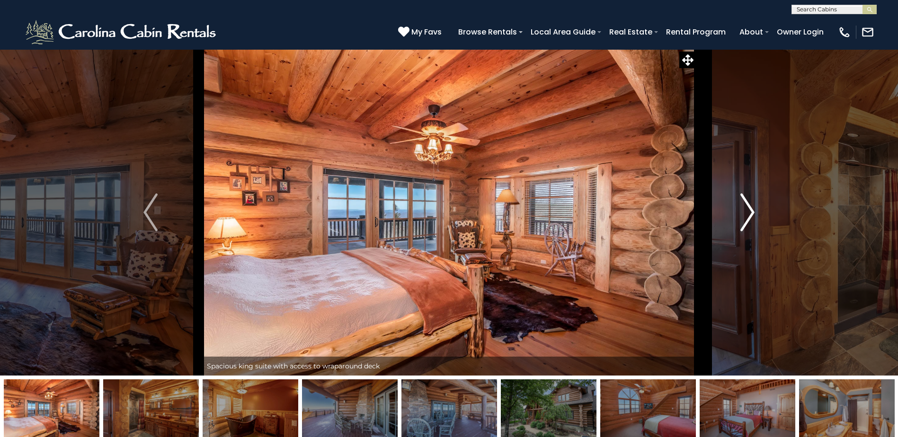
click at [749, 209] on img "Next" at bounding box center [747, 213] width 14 height 38
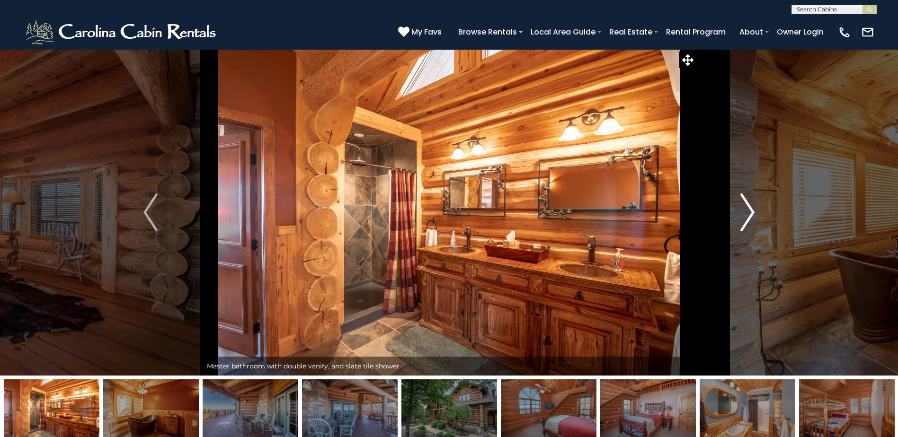
click at [751, 219] on img "Next" at bounding box center [747, 213] width 14 height 38
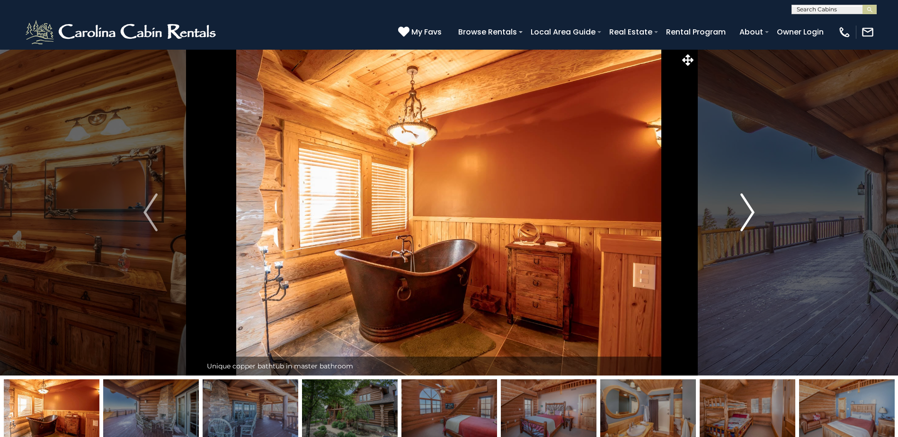
click at [757, 219] on button "Next" at bounding box center [747, 212] width 103 height 326
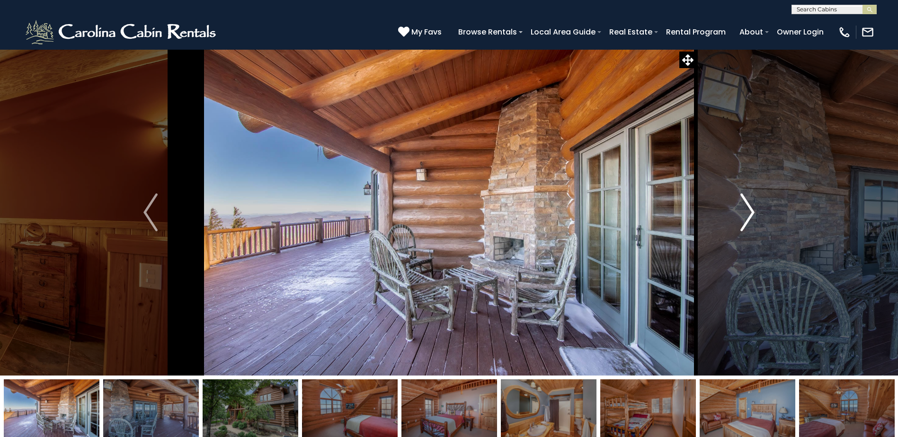
click at [743, 214] on img "Next" at bounding box center [747, 213] width 14 height 38
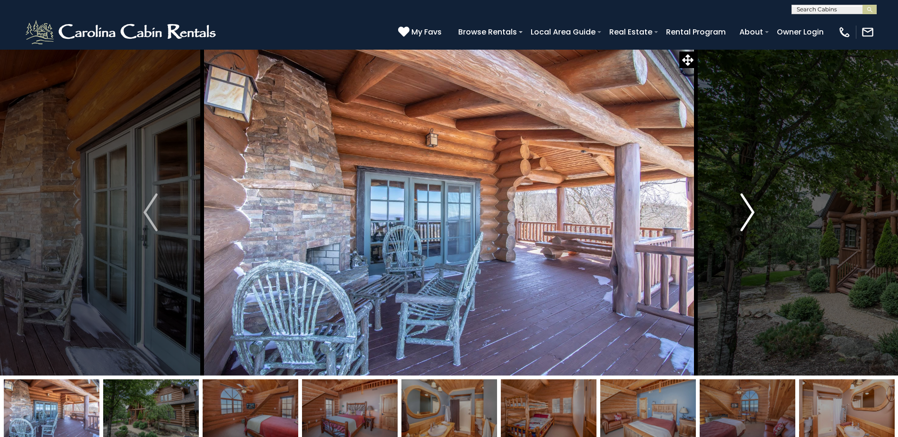
click at [743, 215] on img "Next" at bounding box center [747, 213] width 14 height 38
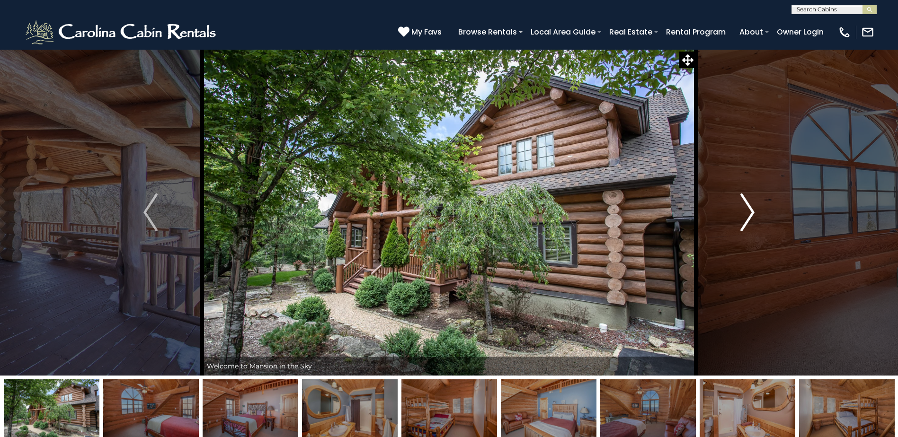
click at [743, 216] on img "Next" at bounding box center [747, 213] width 14 height 38
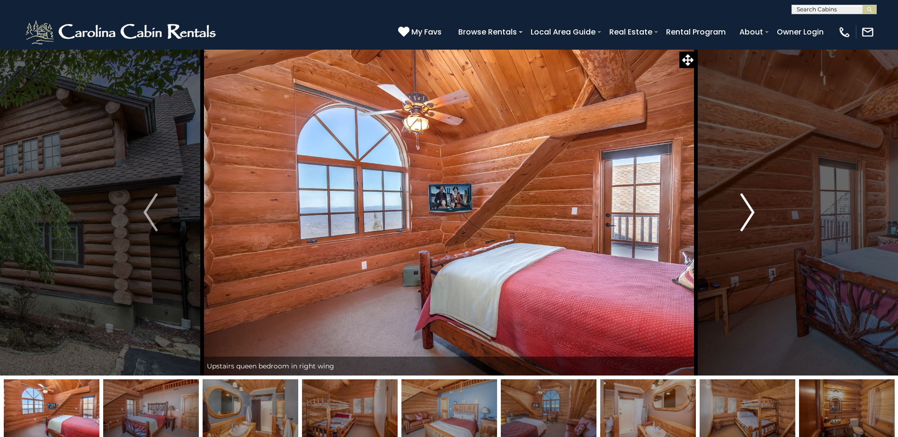
click at [743, 216] on img "Next" at bounding box center [747, 213] width 14 height 38
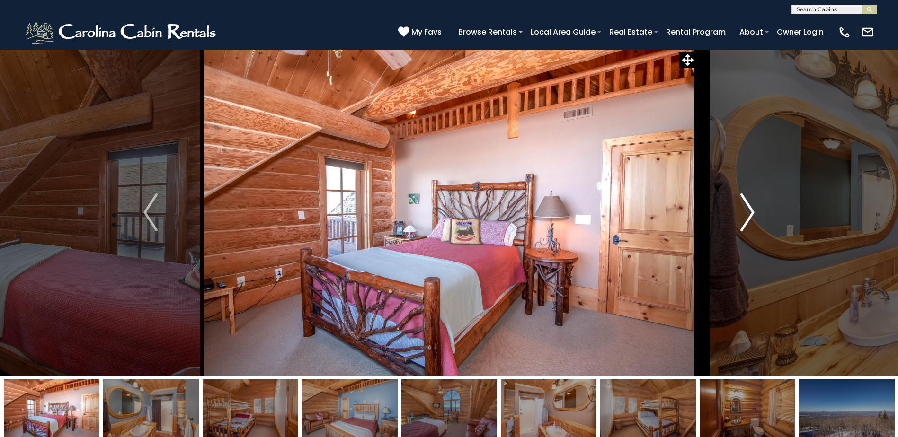
click at [744, 212] on img "Next" at bounding box center [747, 213] width 14 height 38
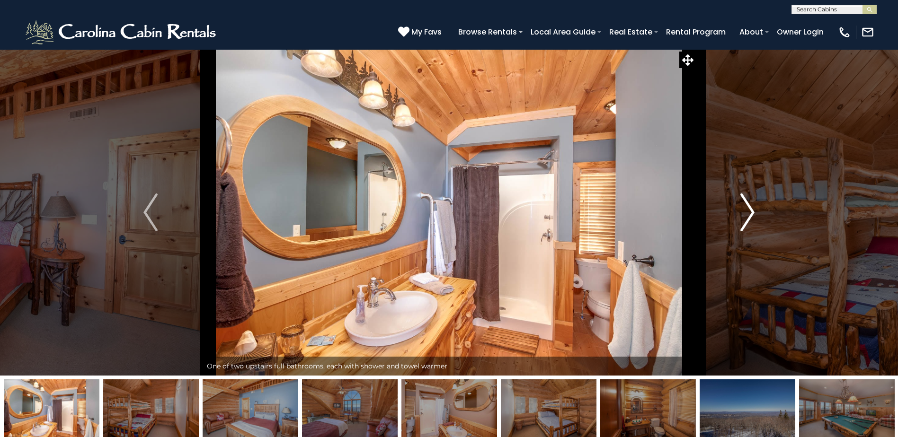
click at [744, 212] on img "Next" at bounding box center [747, 213] width 14 height 38
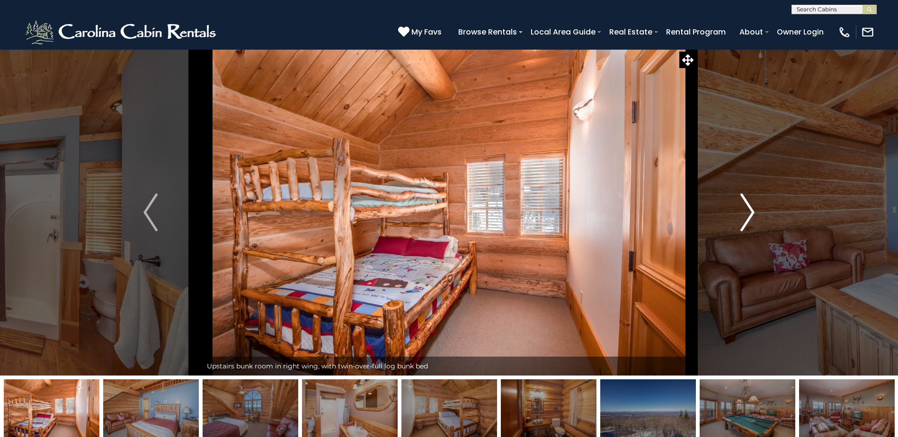
click at [746, 218] on img "Next" at bounding box center [747, 213] width 14 height 38
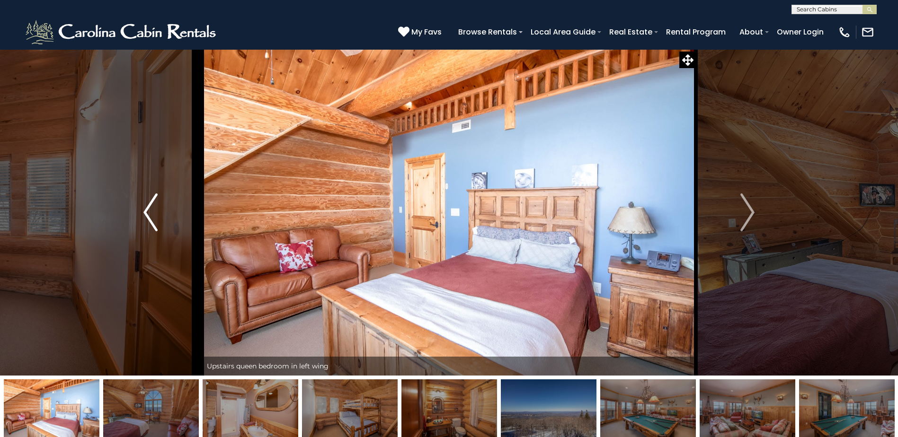
click at [159, 215] on button "Previous" at bounding box center [150, 212] width 103 height 326
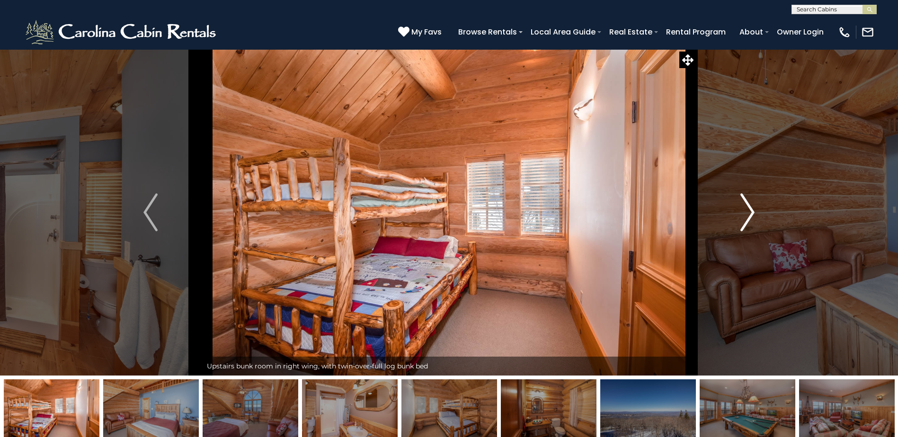
click at [743, 211] on img "Next" at bounding box center [747, 213] width 14 height 38
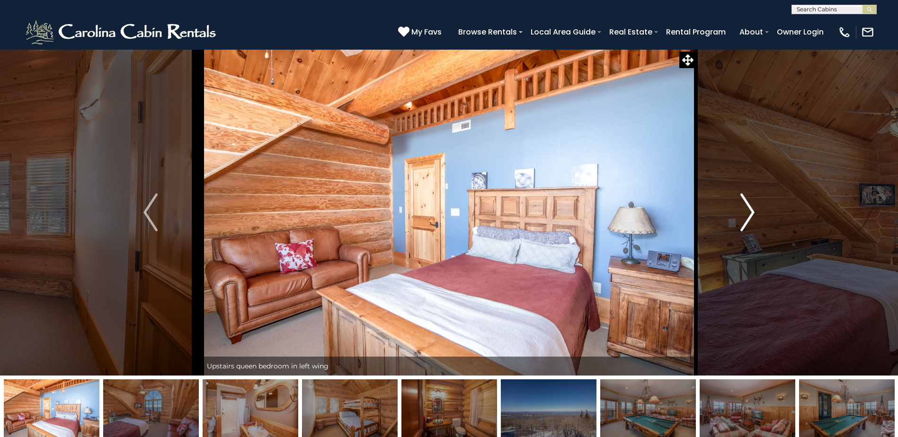
click at [743, 211] on img "Next" at bounding box center [747, 213] width 14 height 38
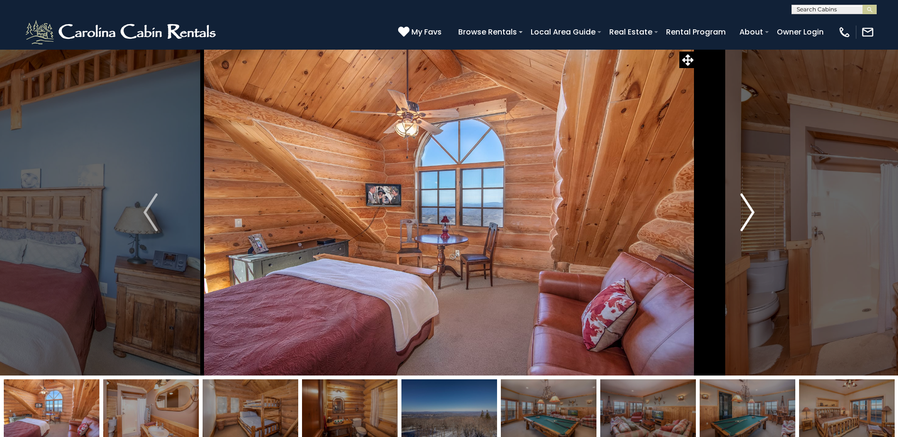
click at [748, 212] on img "Next" at bounding box center [747, 213] width 14 height 38
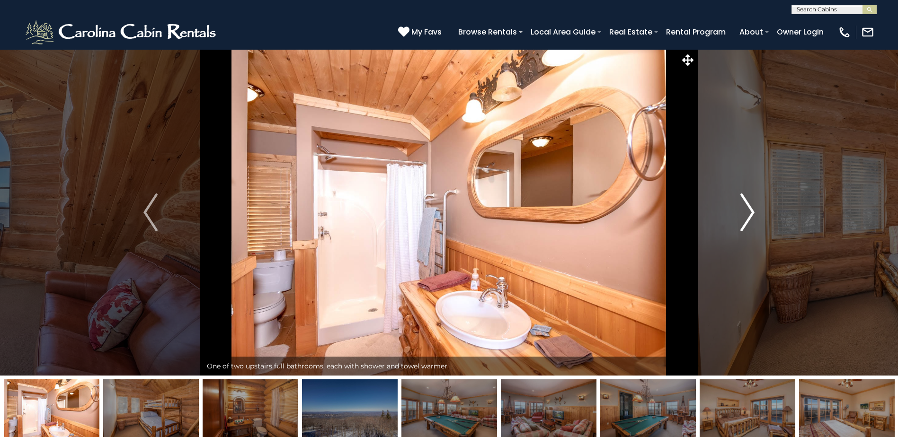
click at [748, 212] on img "Next" at bounding box center [747, 213] width 14 height 38
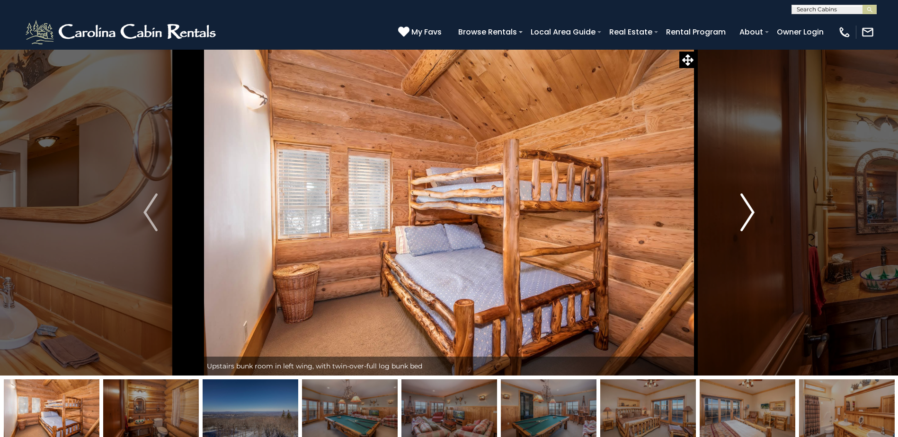
click at [739, 220] on button "Next" at bounding box center [747, 212] width 103 height 326
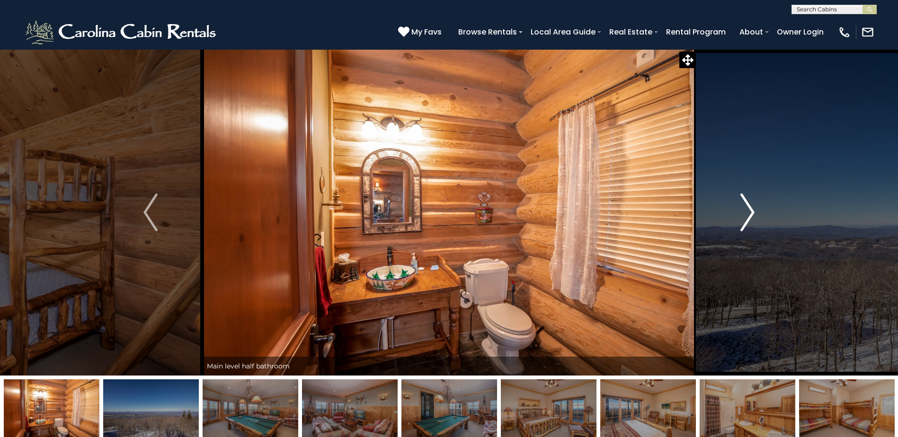
click at [740, 218] on img "Next" at bounding box center [747, 213] width 14 height 38
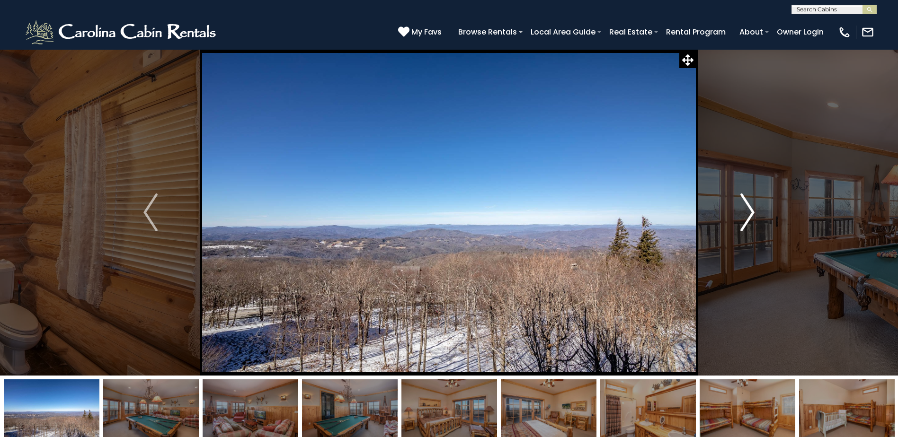
click at [760, 218] on button "Next" at bounding box center [747, 212] width 103 height 326
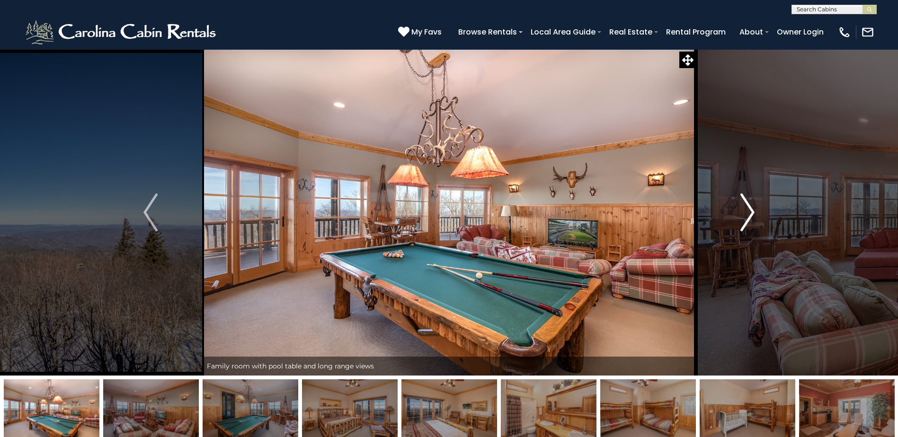
click at [743, 218] on img "Next" at bounding box center [747, 213] width 14 height 38
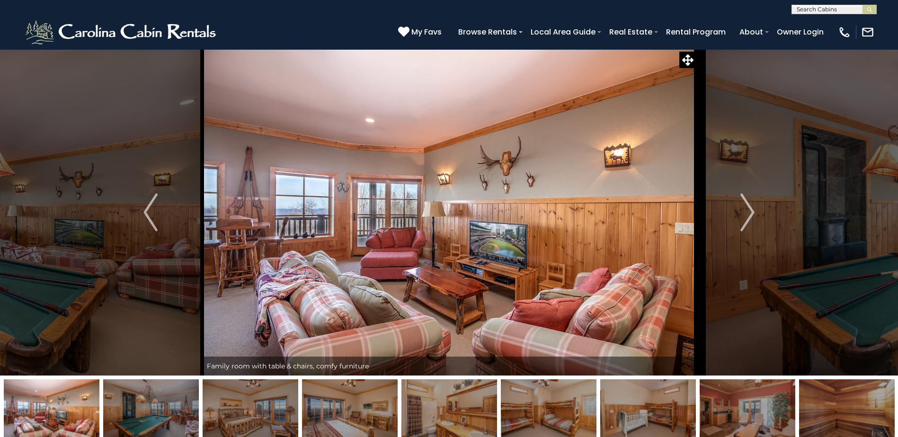
click at [255, 200] on img at bounding box center [448, 212] width 493 height 326
click at [244, 199] on img at bounding box center [448, 212] width 493 height 326
click at [751, 199] on img "Next" at bounding box center [747, 213] width 14 height 38
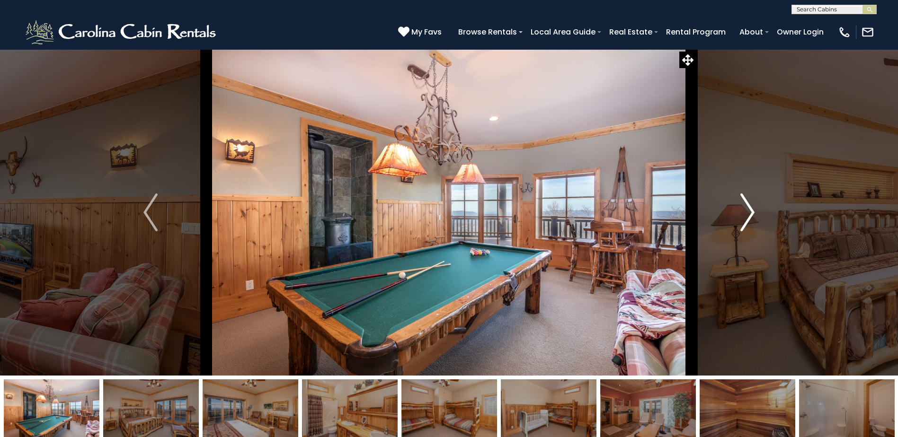
click at [751, 220] on img "Next" at bounding box center [747, 213] width 14 height 38
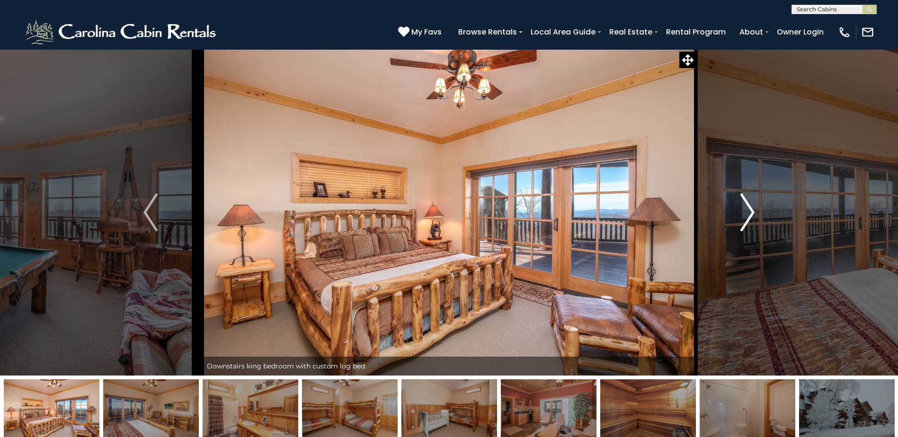
click at [751, 220] on img "Next" at bounding box center [747, 213] width 14 height 38
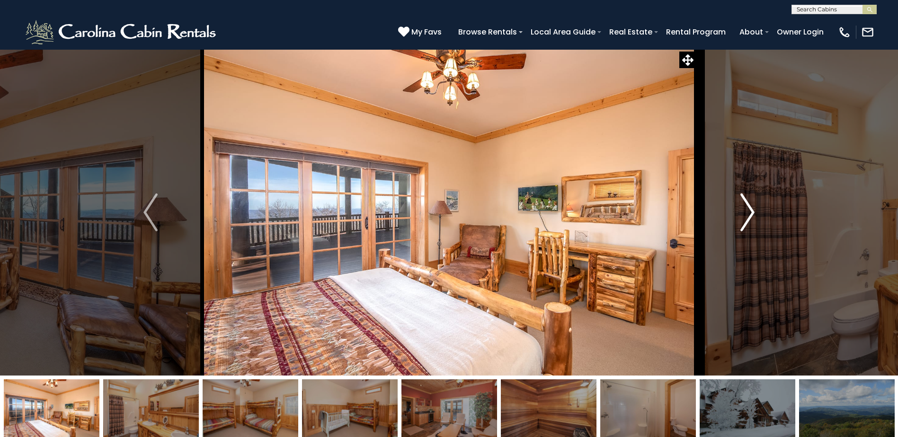
click at [751, 220] on img "Next" at bounding box center [747, 213] width 14 height 38
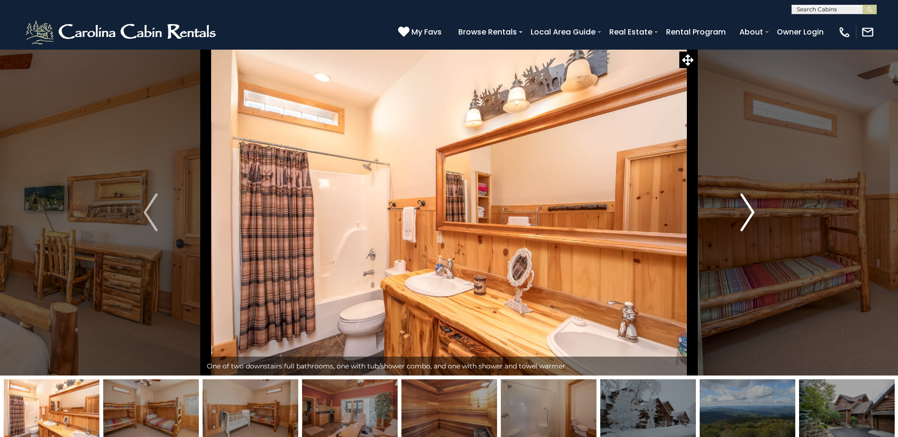
click at [751, 220] on img "Next" at bounding box center [747, 213] width 14 height 38
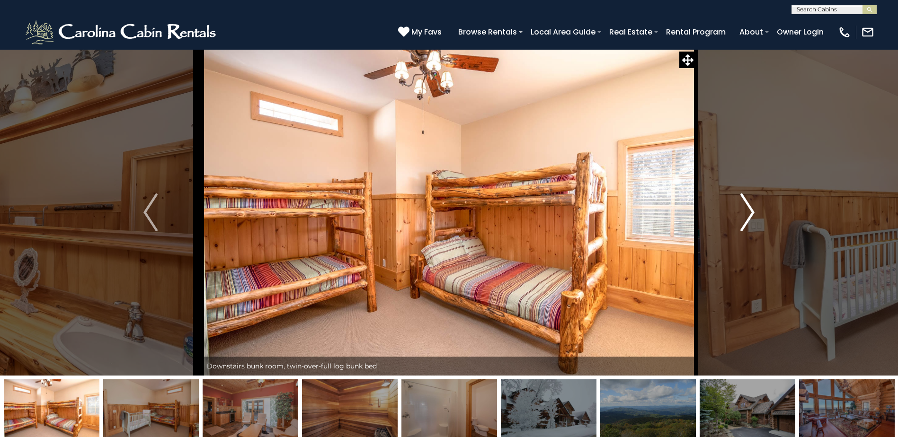
click at [743, 213] on img "Next" at bounding box center [747, 213] width 14 height 38
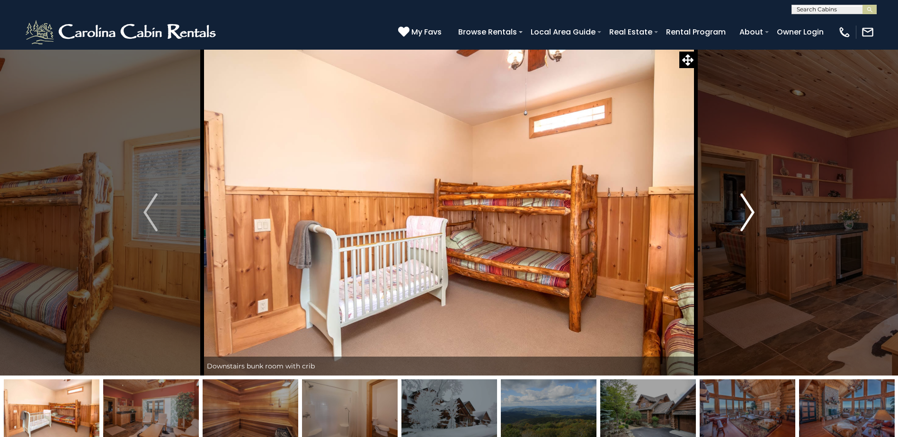
click at [741, 212] on img "Next" at bounding box center [747, 213] width 14 height 38
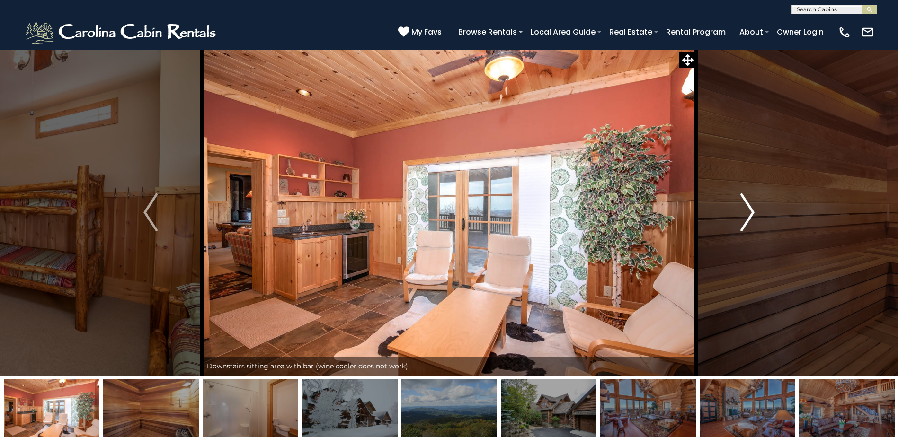
click at [743, 225] on img "Next" at bounding box center [747, 213] width 14 height 38
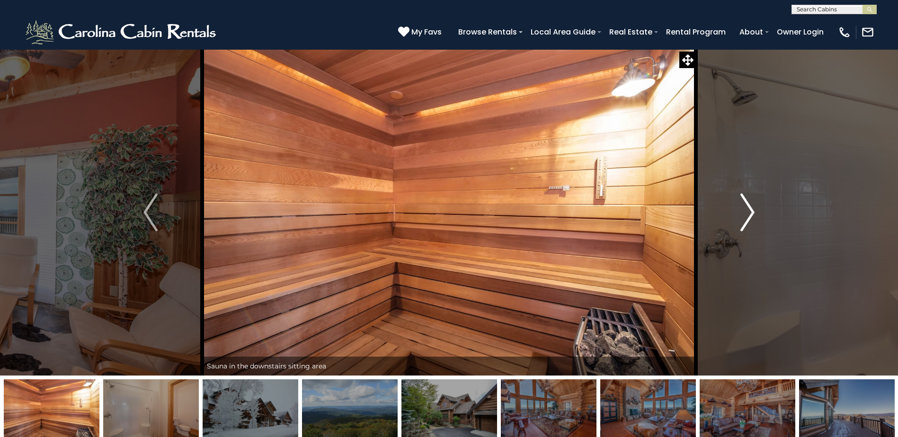
click at [750, 220] on img "Next" at bounding box center [747, 213] width 14 height 38
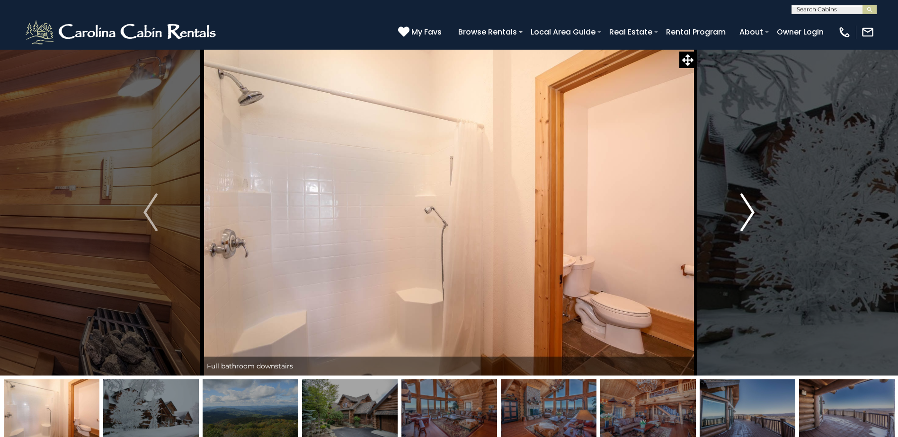
click at [750, 220] on img "Next" at bounding box center [747, 213] width 14 height 38
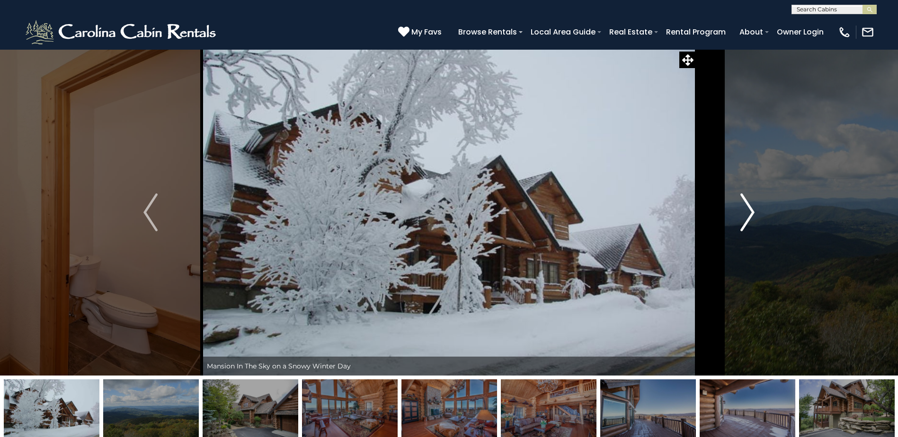
click at [739, 215] on button "Next" at bounding box center [747, 212] width 103 height 326
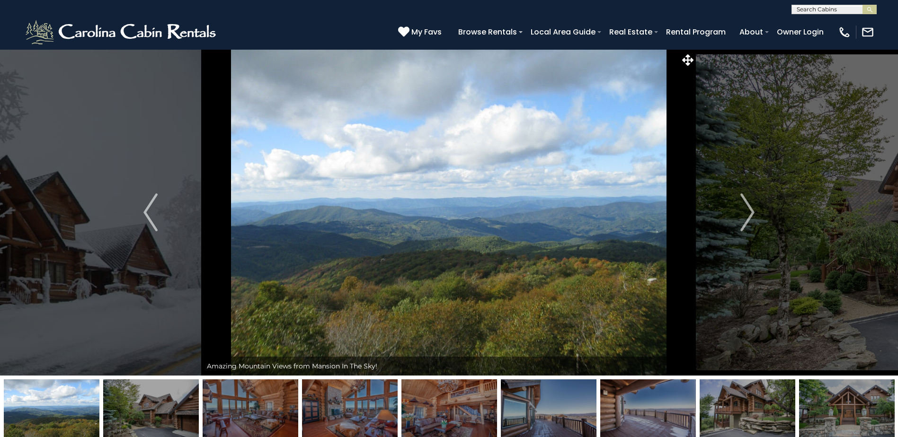
click at [521, 246] on img at bounding box center [448, 212] width 493 height 326
click at [746, 216] on img "Next" at bounding box center [747, 213] width 14 height 38
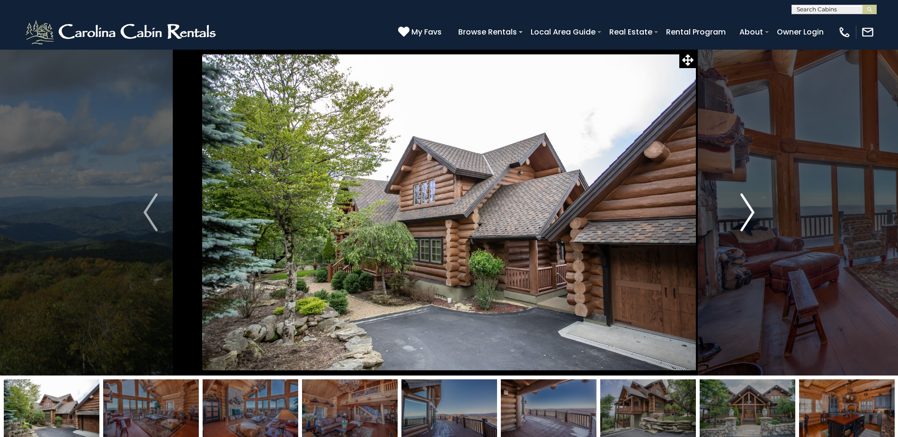
click at [746, 216] on img "Next" at bounding box center [747, 213] width 14 height 38
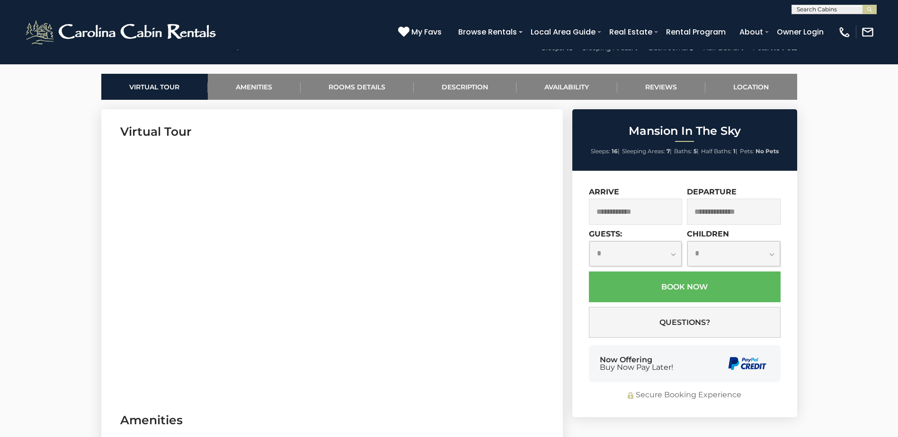
scroll to position [473, 0]
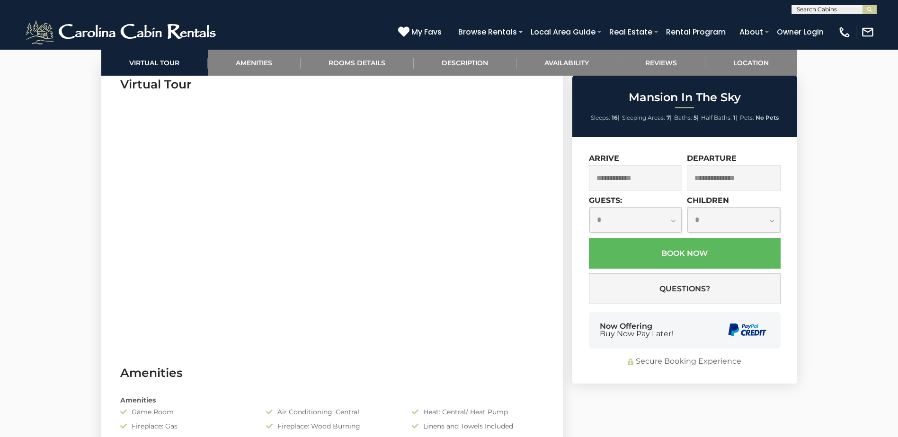
click at [673, 185] on input "text" at bounding box center [636, 178] width 94 height 26
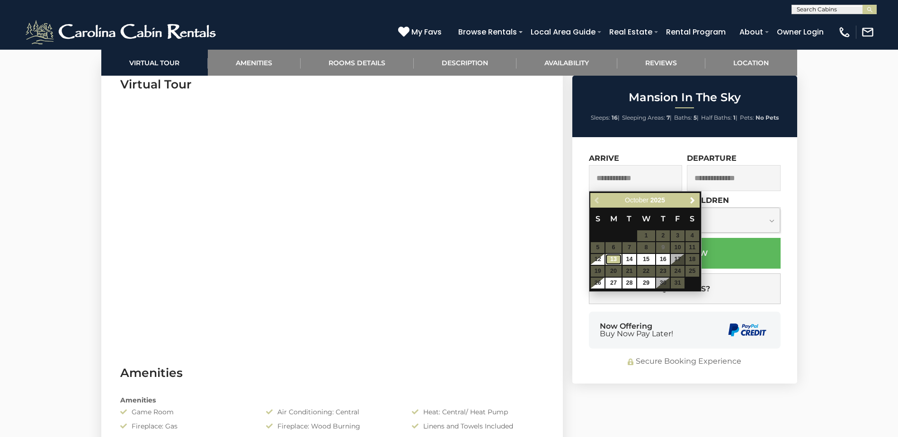
click at [608, 259] on link "13" at bounding box center [613, 259] width 16 height 11
type input "**********"
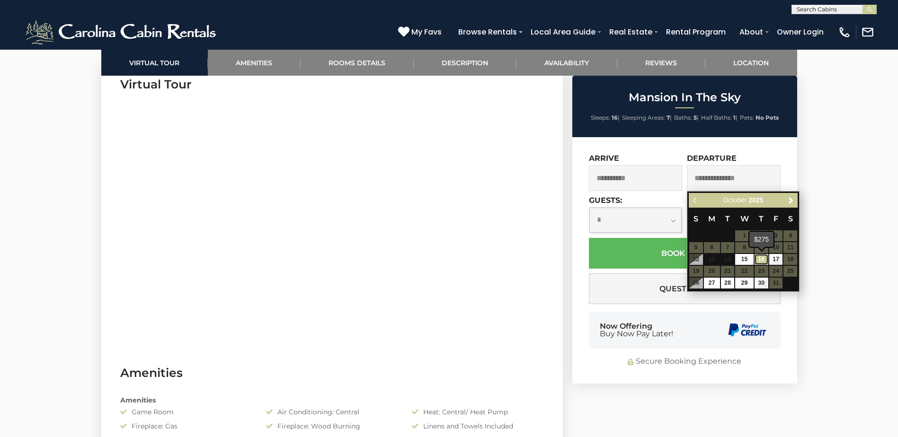
click at [766, 259] on link "16" at bounding box center [761, 259] width 14 height 11
type input "**********"
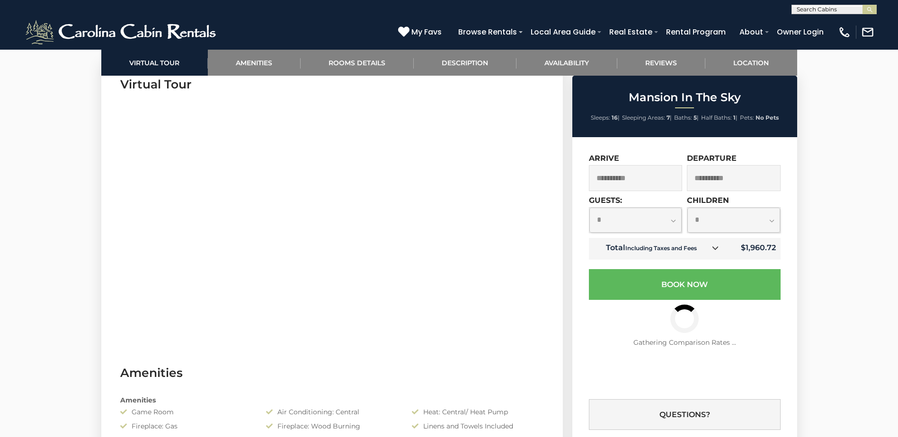
click at [642, 184] on input "**********" at bounding box center [636, 178] width 94 height 26
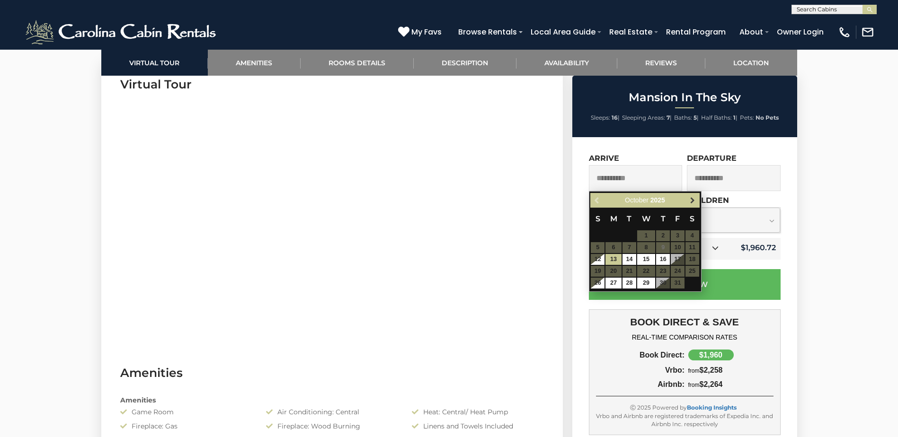
click at [687, 202] on link "Next" at bounding box center [693, 200] width 12 height 12
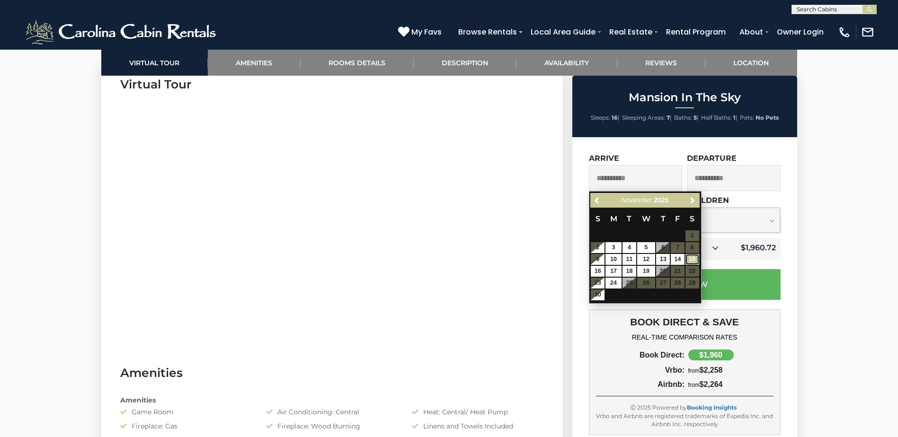
click at [691, 255] on link "15" at bounding box center [692, 259] width 14 height 11
type input "**********"
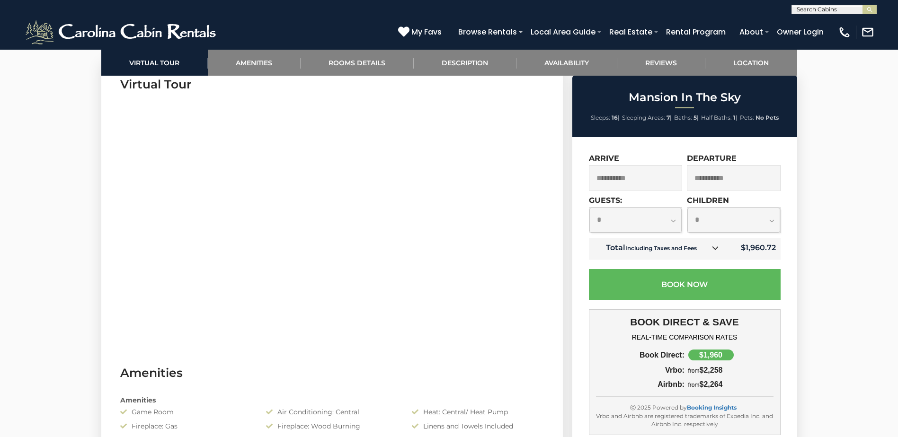
click at [624, 181] on input "**********" at bounding box center [636, 178] width 94 height 26
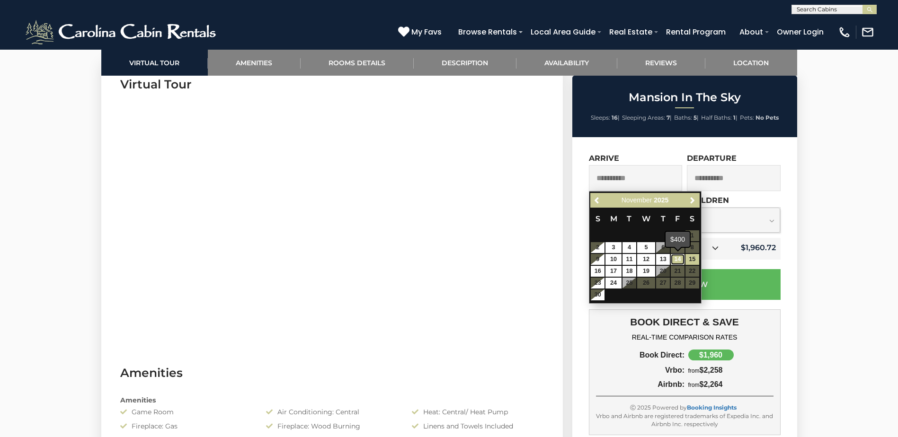
click at [678, 261] on link "14" at bounding box center [677, 259] width 14 height 11
type input "**********"
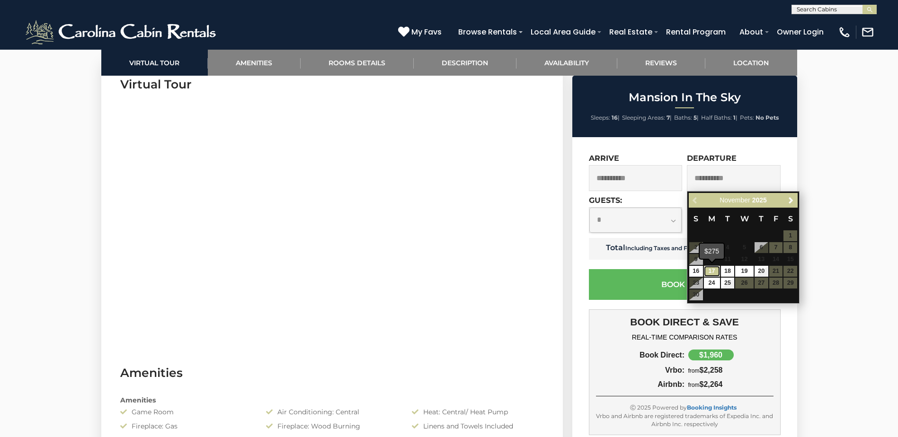
click at [713, 271] on link "17" at bounding box center [712, 271] width 16 height 11
type input "**********"
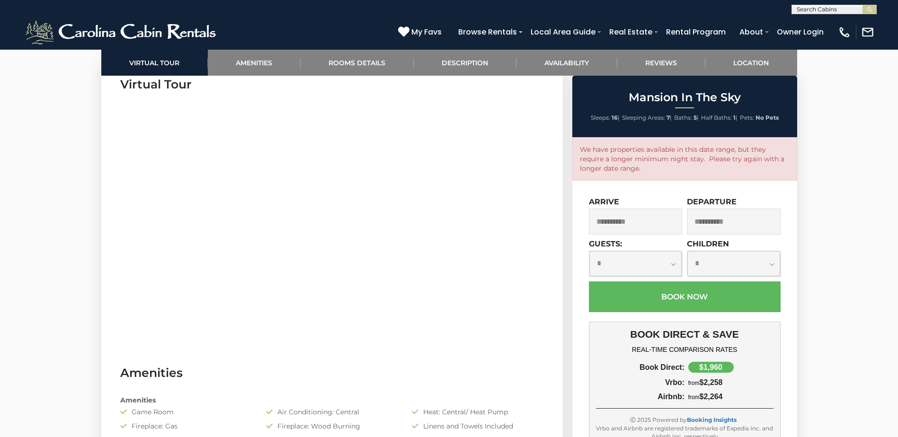
click at [650, 229] on input "**********" at bounding box center [636, 222] width 94 height 26
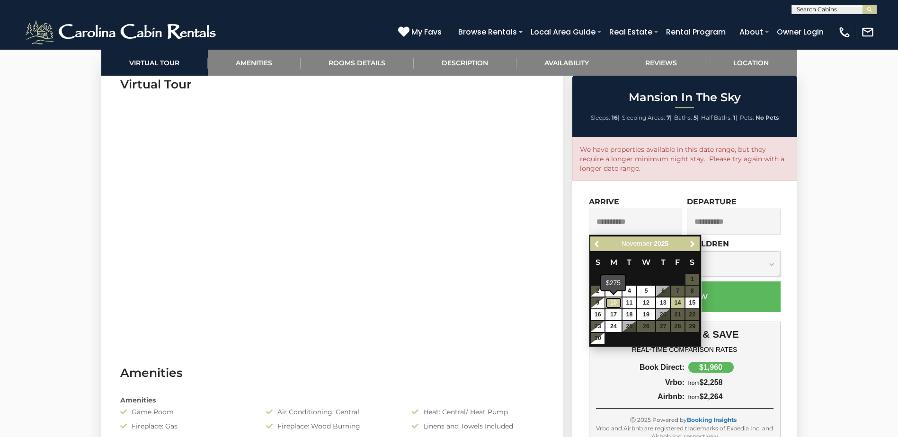
click at [611, 306] on link "10" at bounding box center [613, 303] width 16 height 11
type input "**********"
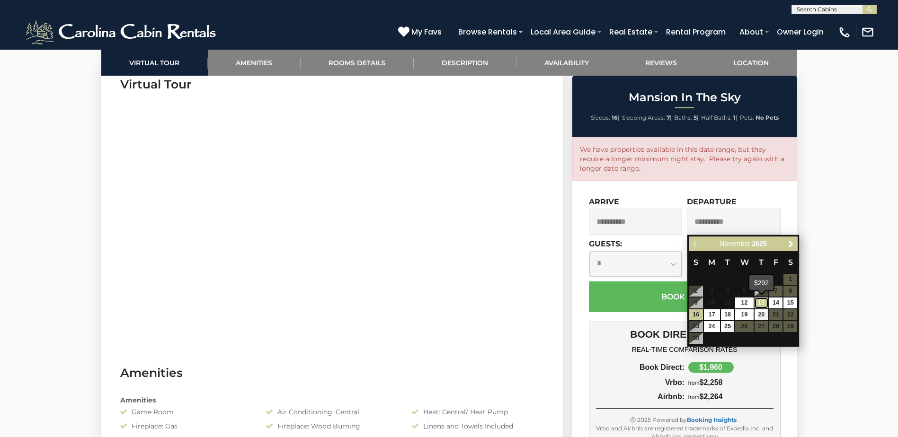
click at [765, 305] on link "13" at bounding box center [761, 303] width 14 height 11
type input "**********"
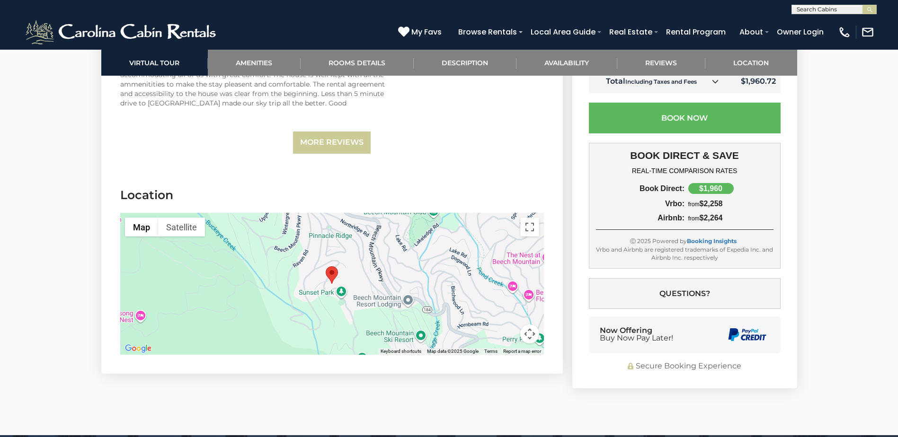
scroll to position [3111, 0]
